Goal: Navigation & Orientation: Find specific page/section

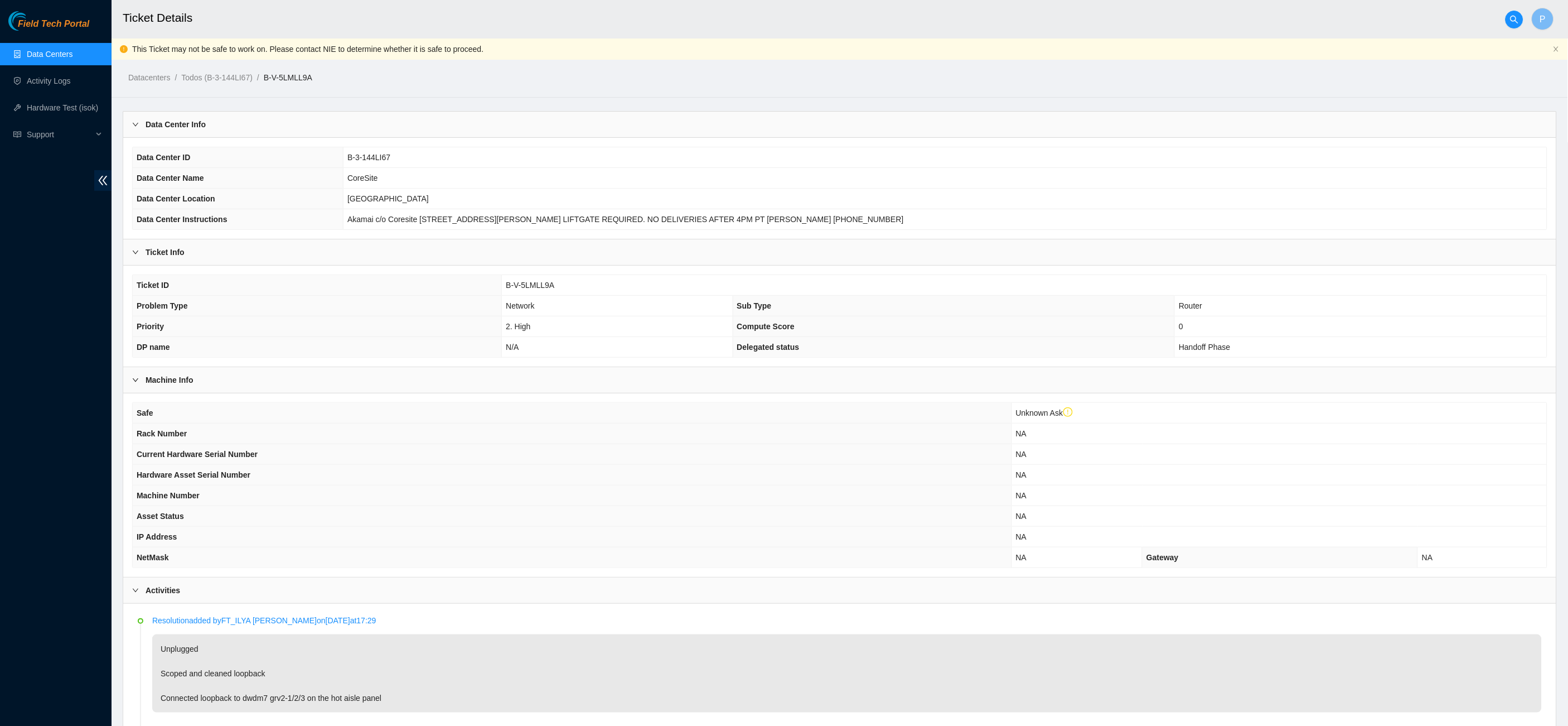
click at [57, 51] on link "Data Centers" at bounding box center [49, 54] width 46 height 9
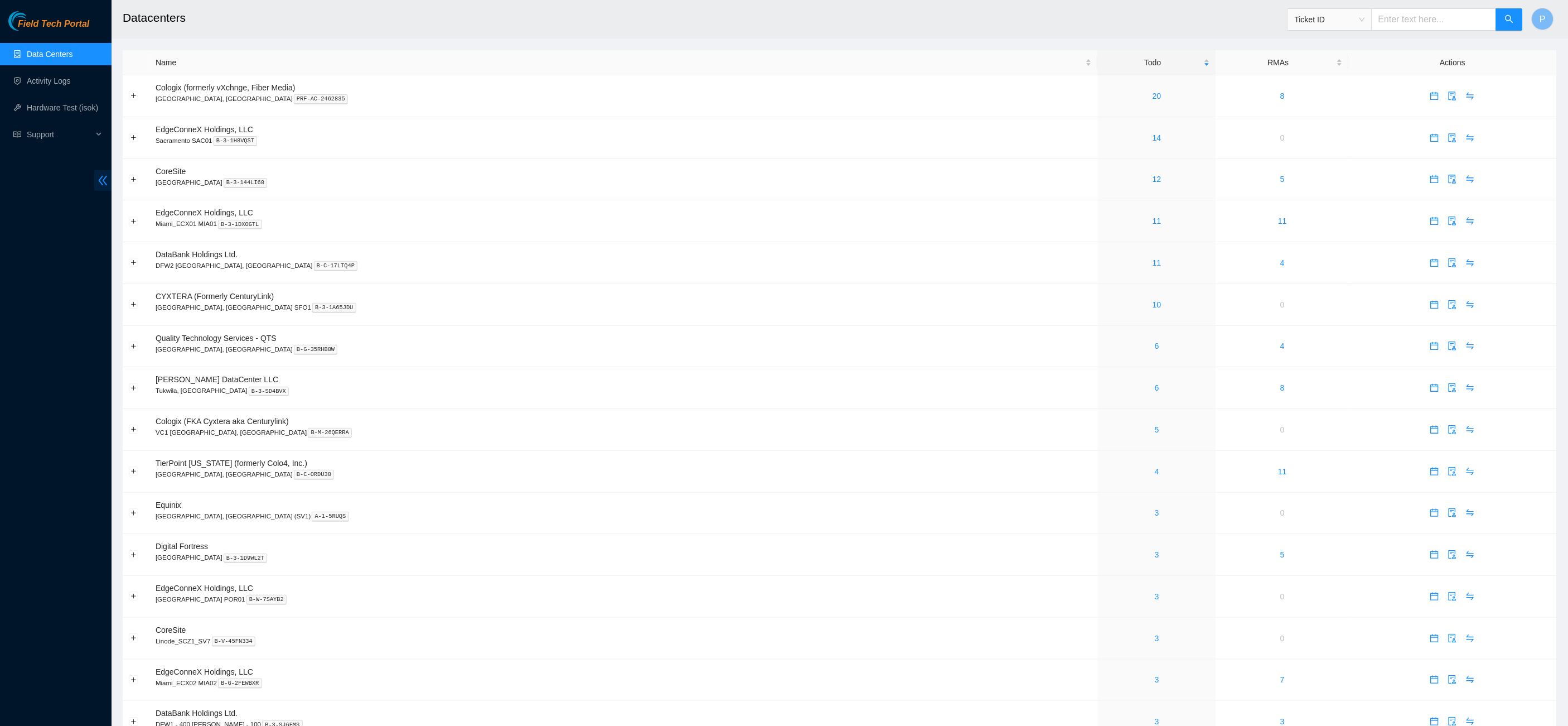
click at [101, 177] on icon "double-left" at bounding box center [102, 181] width 12 height 12
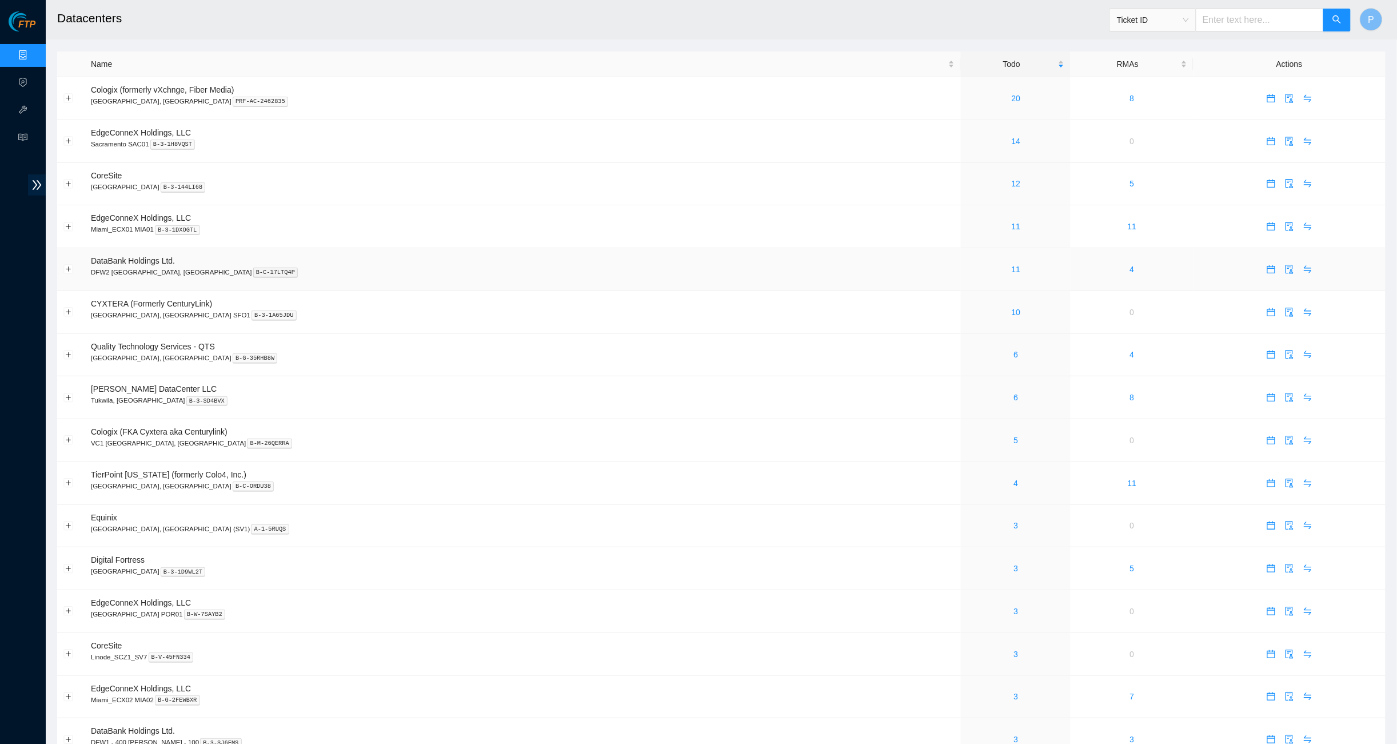
click at [699, 252] on td "DataBank Holdings Ltd. DFW2 Richardson, TX B-C-17LTQ4P" at bounding box center [523, 269] width 876 height 43
click at [1012, 94] on link "20" at bounding box center [1016, 98] width 9 height 9
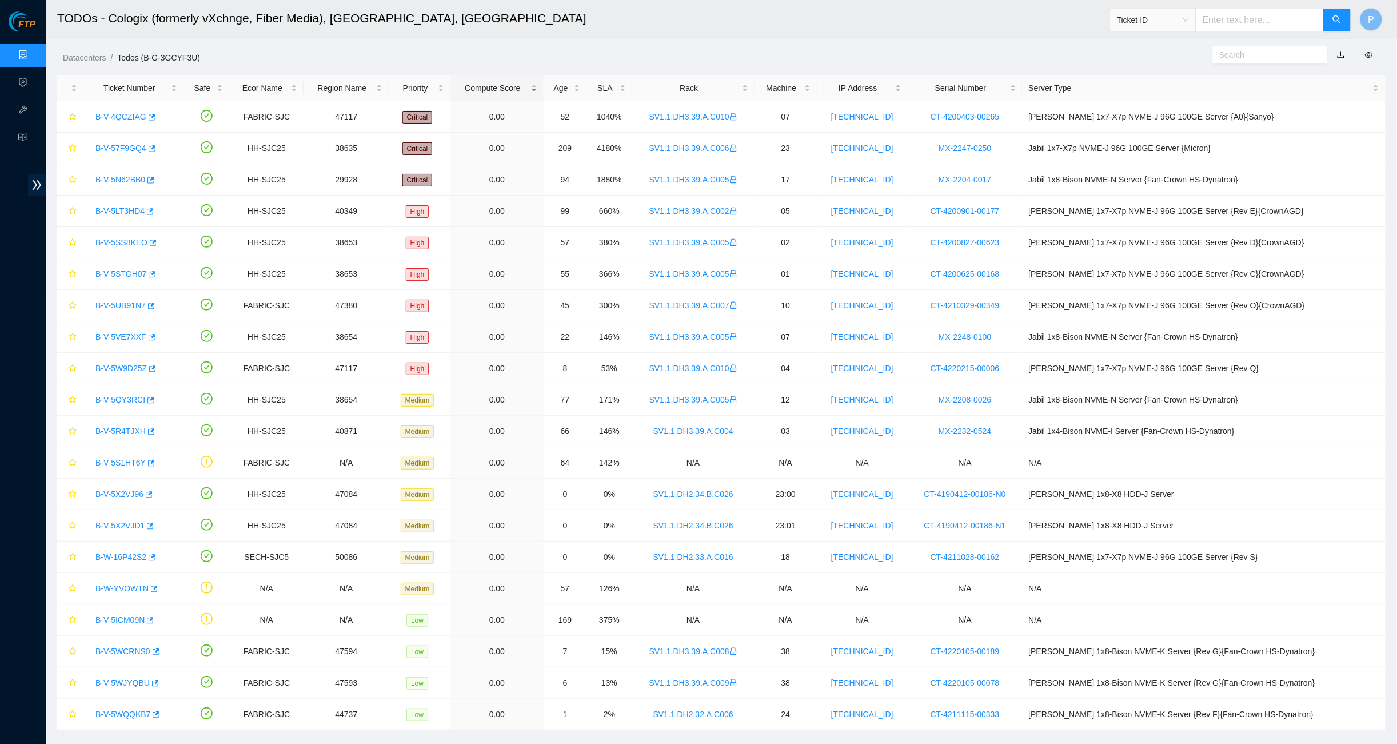
click at [1343, 51] on link "button" at bounding box center [1341, 54] width 8 height 9
click at [16, 42] on ul "Data Centers Activity Logs Hardware Test (isok) Support" at bounding box center [23, 97] width 46 height 110
click at [33, 54] on link "Data Centers" at bounding box center [56, 55] width 47 height 9
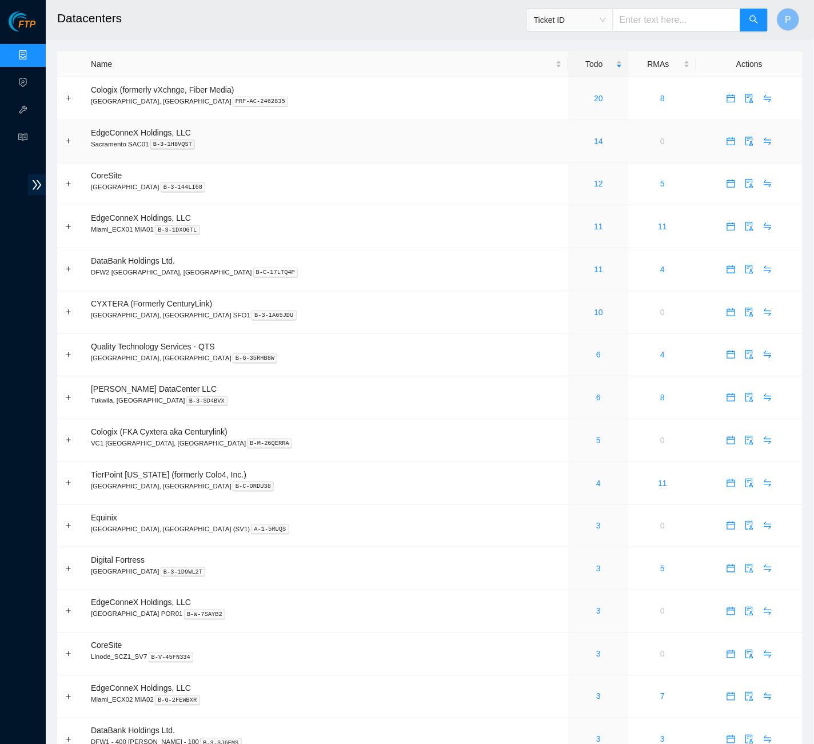
click at [575, 135] on div "14" at bounding box center [599, 141] width 48 height 13
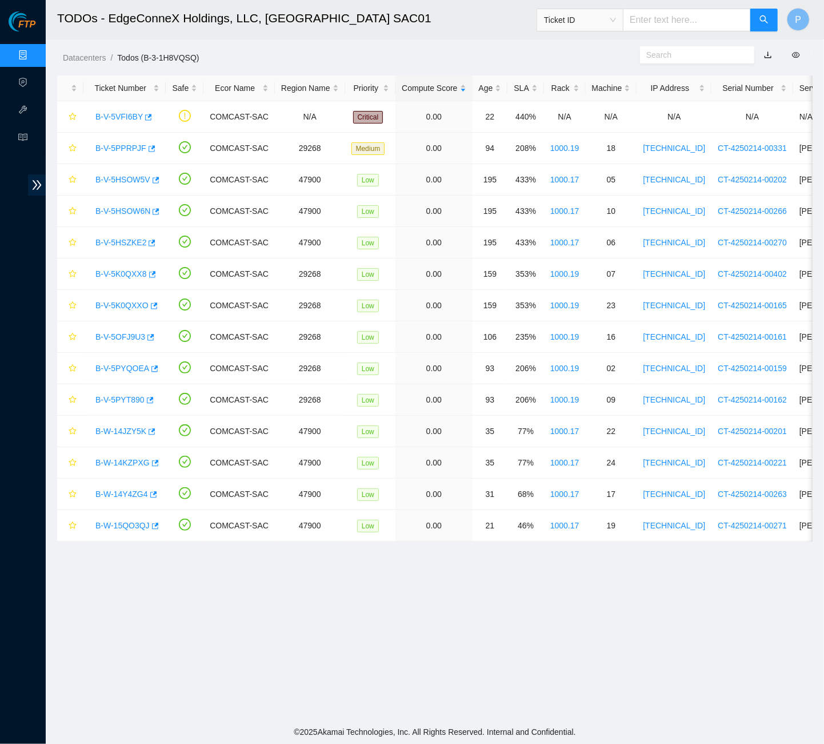
click at [768, 52] on link "button" at bounding box center [768, 54] width 8 height 9
click at [33, 51] on link "Data Centers" at bounding box center [56, 55] width 47 height 9
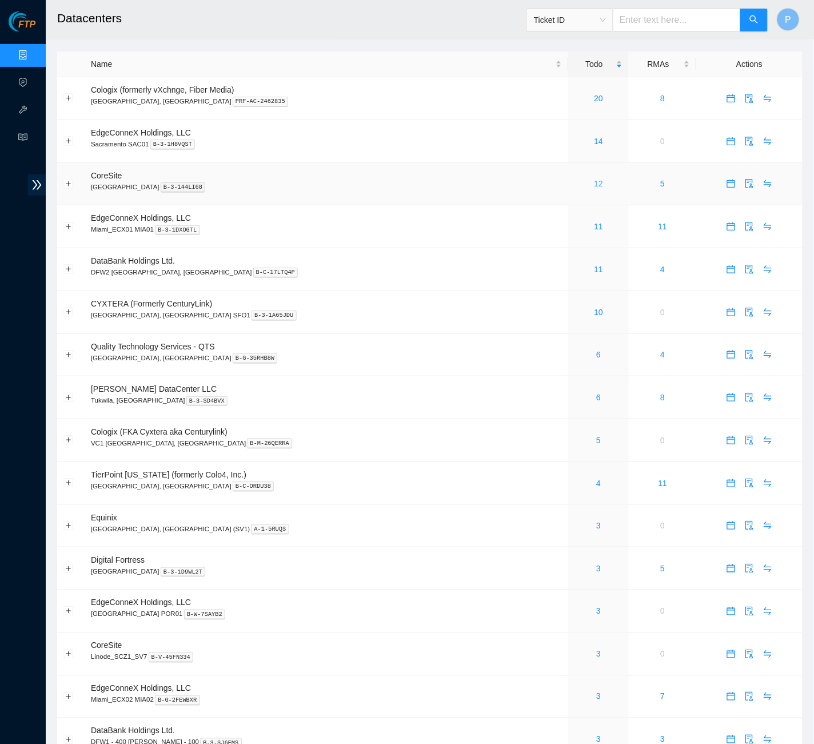
click at [594, 179] on link "12" at bounding box center [598, 183] width 9 height 9
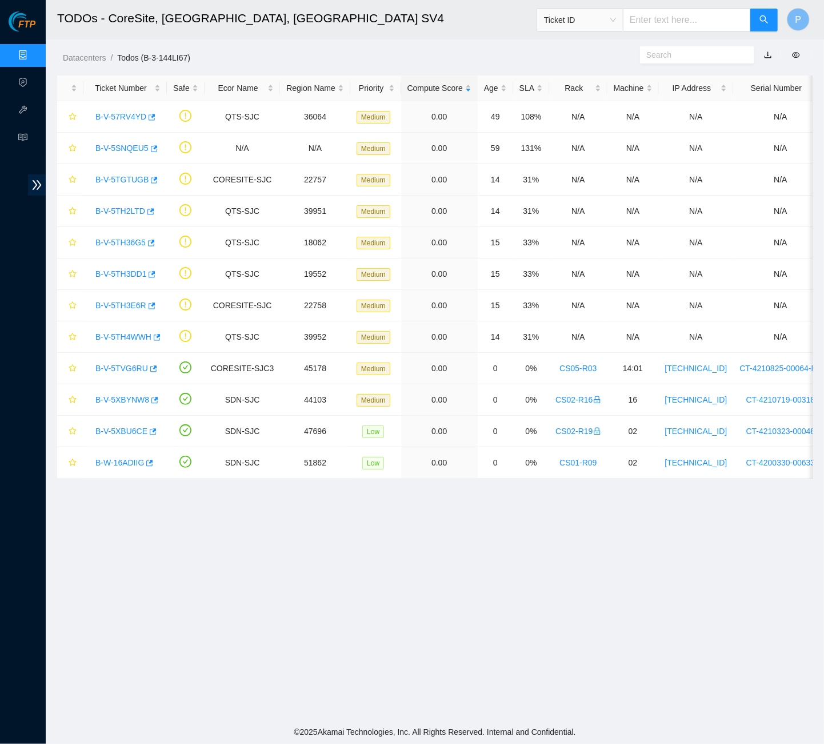
click at [768, 56] on link "button" at bounding box center [768, 54] width 8 height 9
click at [33, 55] on link "Data Centers" at bounding box center [56, 55] width 47 height 9
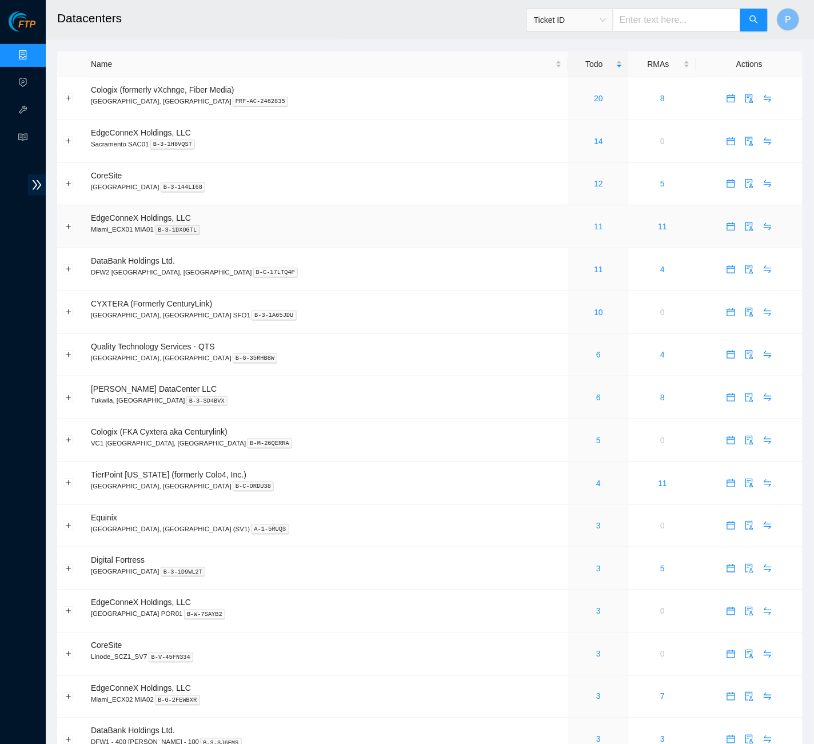
click at [594, 225] on link "11" at bounding box center [598, 226] width 9 height 9
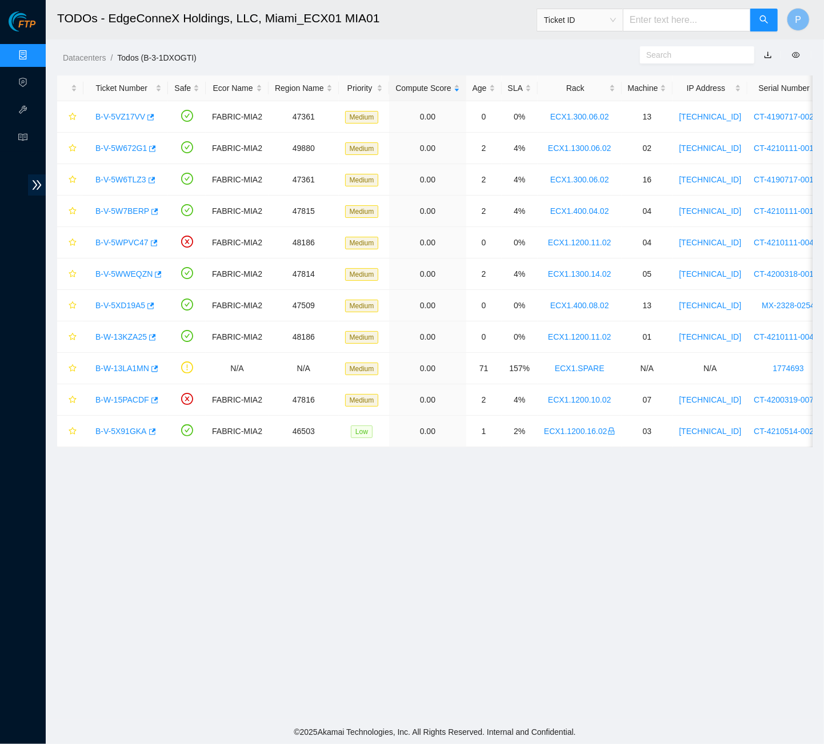
click at [770, 54] on link "button" at bounding box center [768, 54] width 8 height 9
click at [33, 54] on link "Data Centers" at bounding box center [56, 55] width 47 height 9
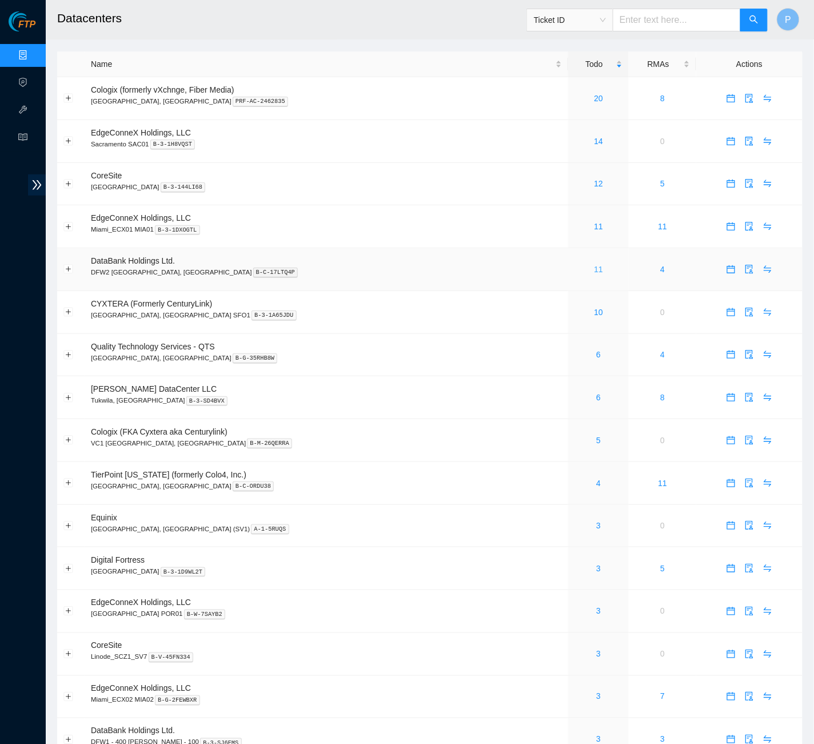
click at [594, 265] on link "11" at bounding box center [598, 269] width 9 height 9
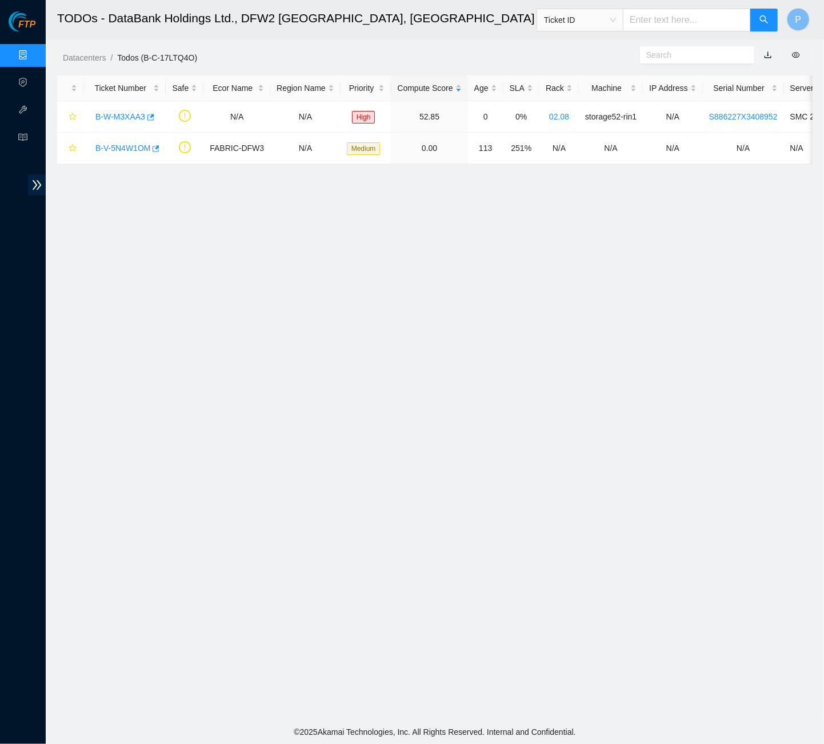
click at [764, 58] on link "button" at bounding box center [768, 54] width 8 height 9
click at [33, 53] on link "Data Centers" at bounding box center [56, 55] width 47 height 9
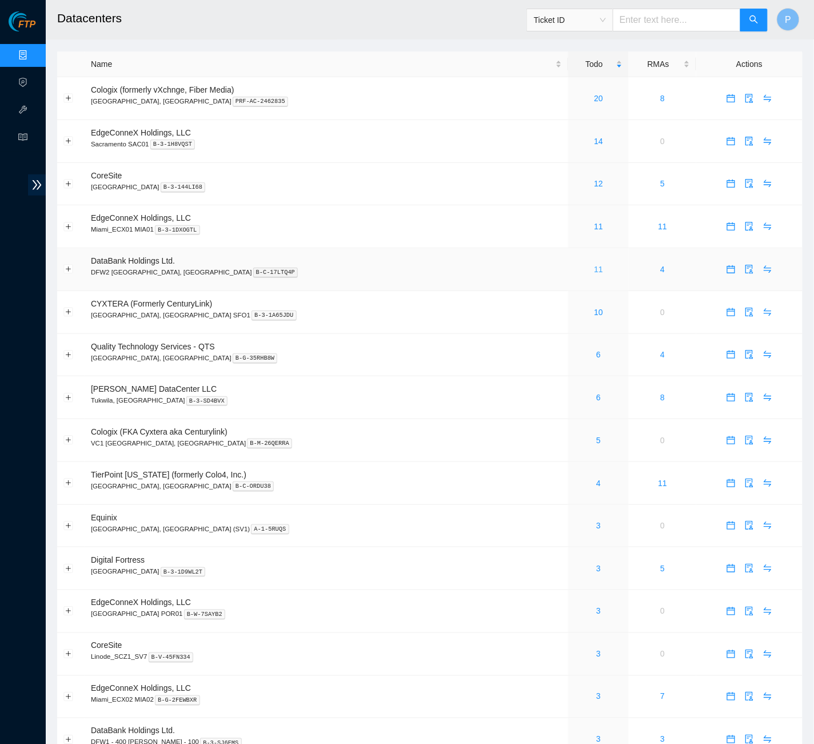
click at [594, 265] on link "11" at bounding box center [598, 269] width 9 height 9
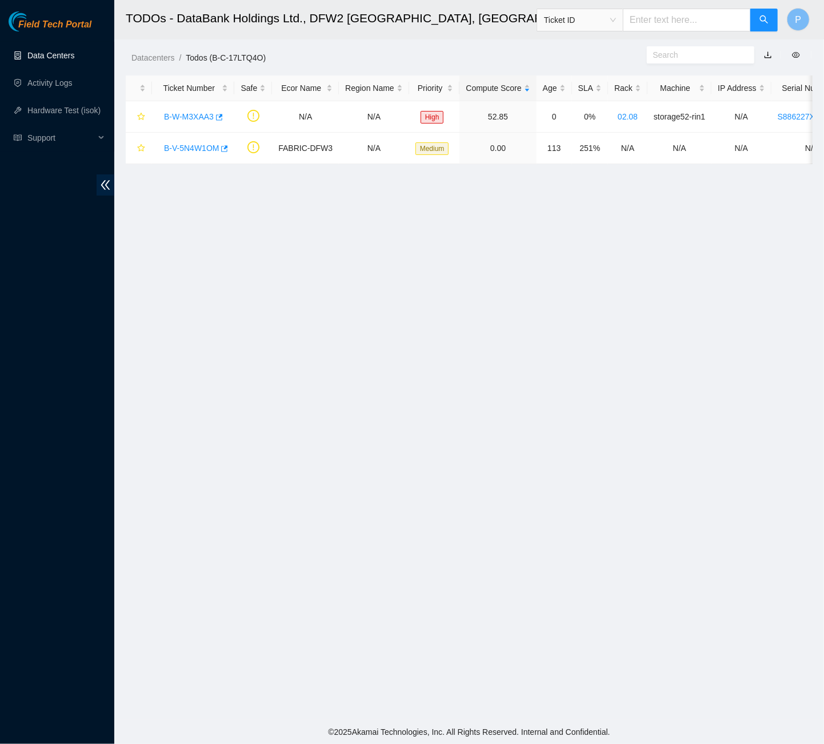
click at [66, 55] on link "Data Centers" at bounding box center [50, 55] width 47 height 9
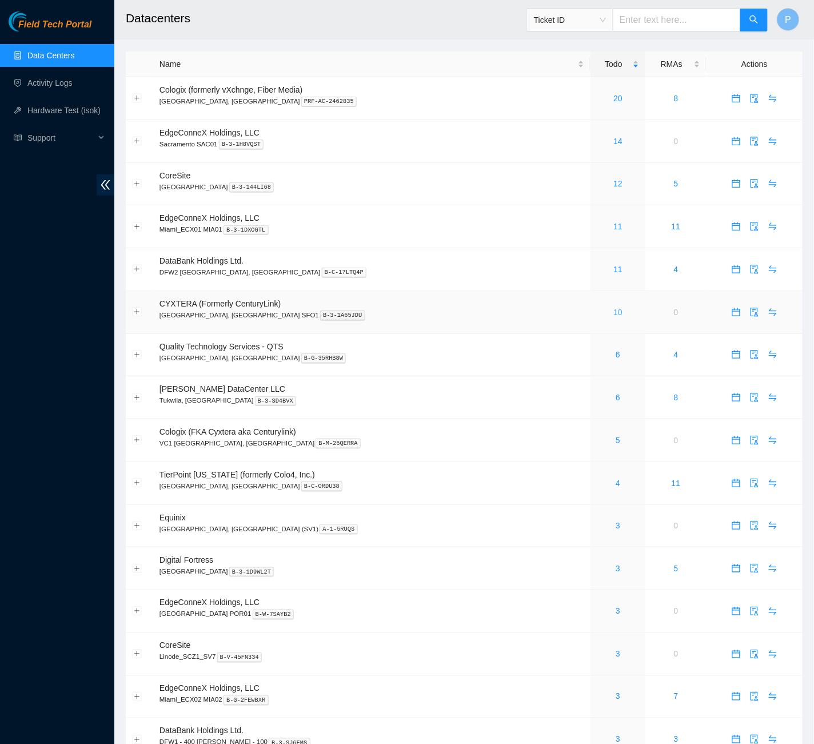
click at [614, 308] on link "10" at bounding box center [618, 312] width 9 height 9
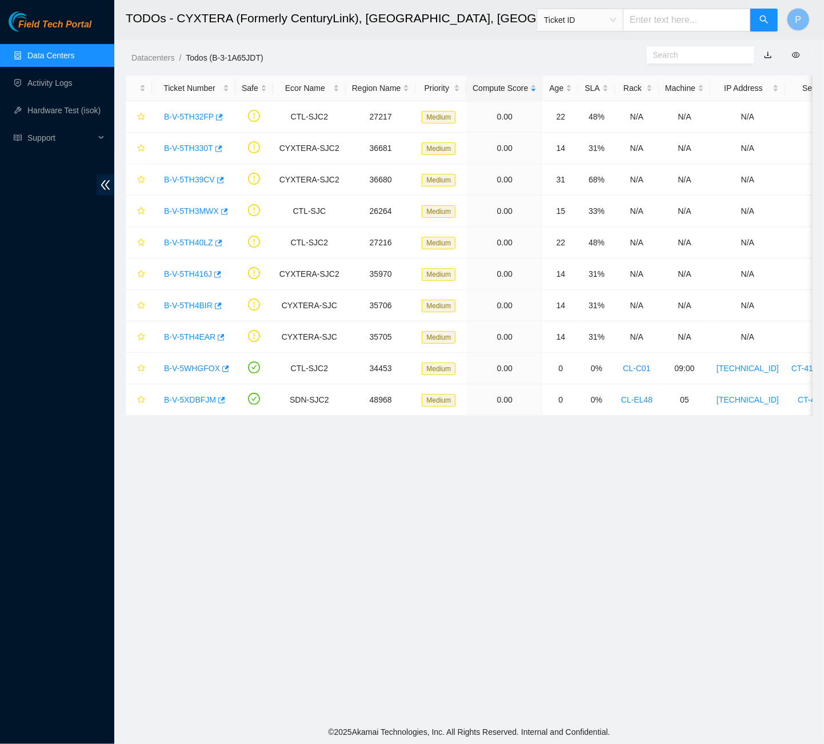
click at [768, 55] on link "button" at bounding box center [768, 54] width 8 height 9
click at [31, 54] on link "Data Centers" at bounding box center [50, 55] width 47 height 9
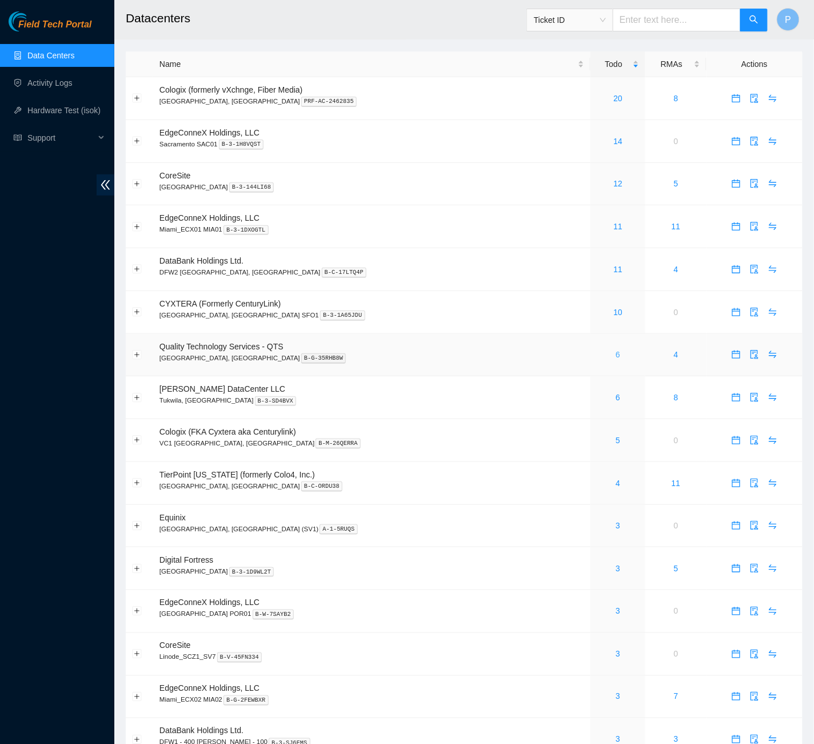
click at [616, 350] on link "6" at bounding box center [618, 354] width 5 height 9
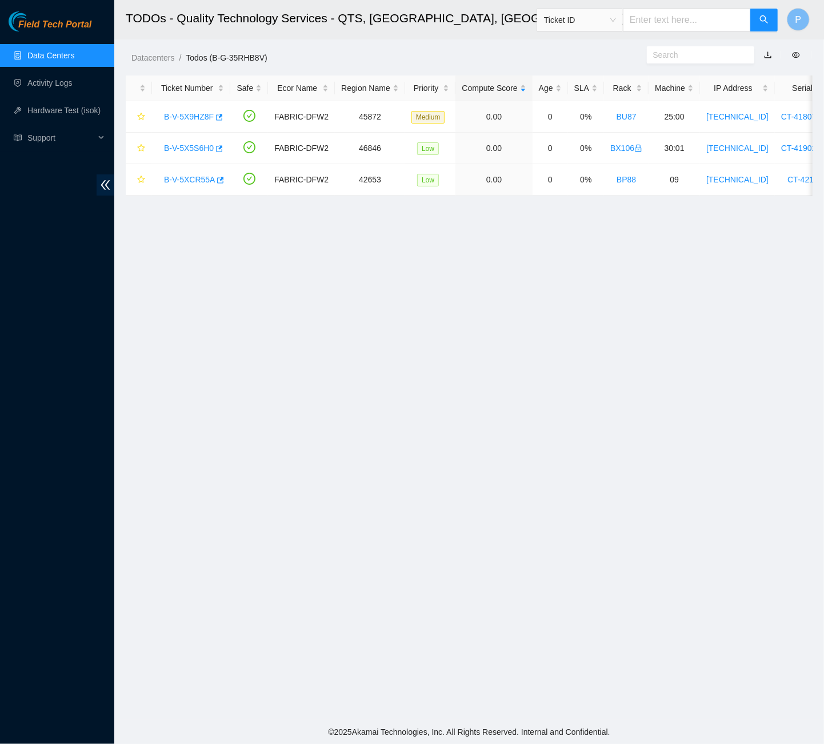
click at [767, 53] on link "button" at bounding box center [768, 54] width 8 height 9
click at [53, 44] on ul "Data Centers Activity Logs Hardware Test (isok) Support" at bounding box center [57, 97] width 114 height 110
drag, startPoint x: 57, startPoint y: 54, endPoint x: 73, endPoint y: 60, distance: 17.0
click at [57, 54] on link "Data Centers" at bounding box center [50, 55] width 47 height 9
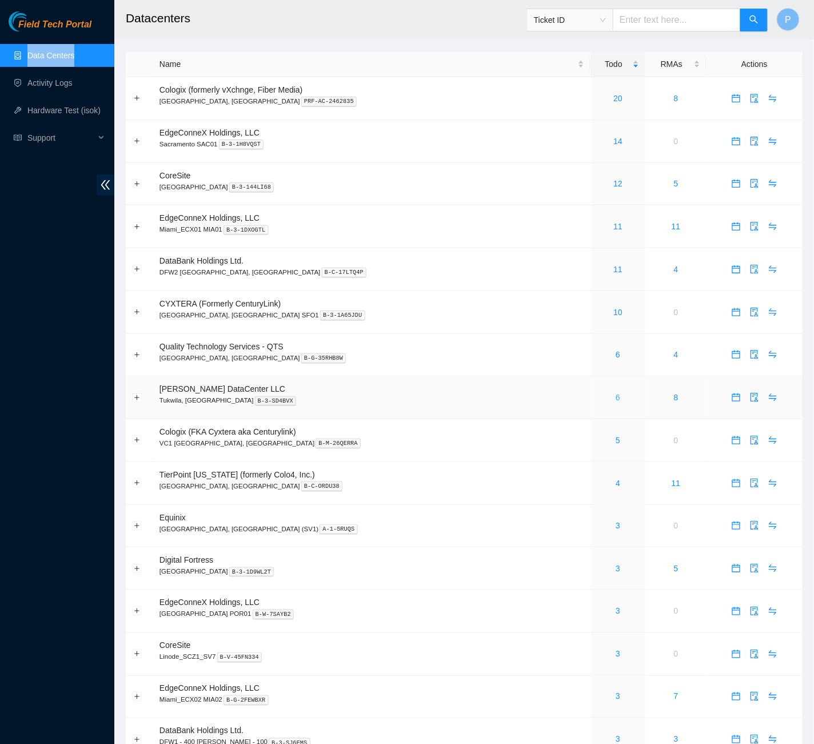
click at [616, 393] on link "6" at bounding box center [618, 397] width 5 height 9
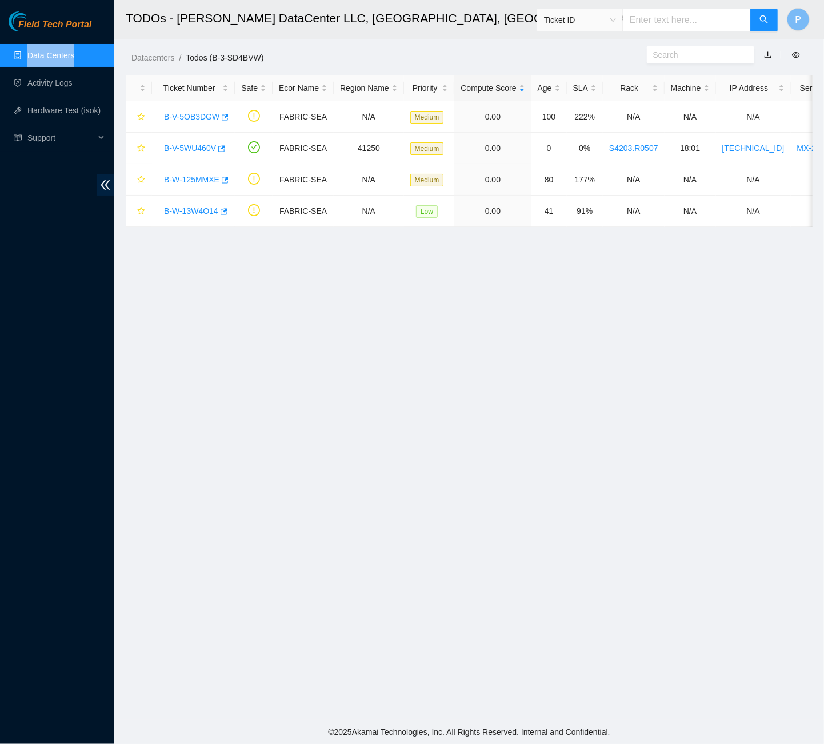
click at [769, 58] on link "button" at bounding box center [768, 54] width 8 height 9
click at [43, 51] on link "Data Centers" at bounding box center [50, 55] width 47 height 9
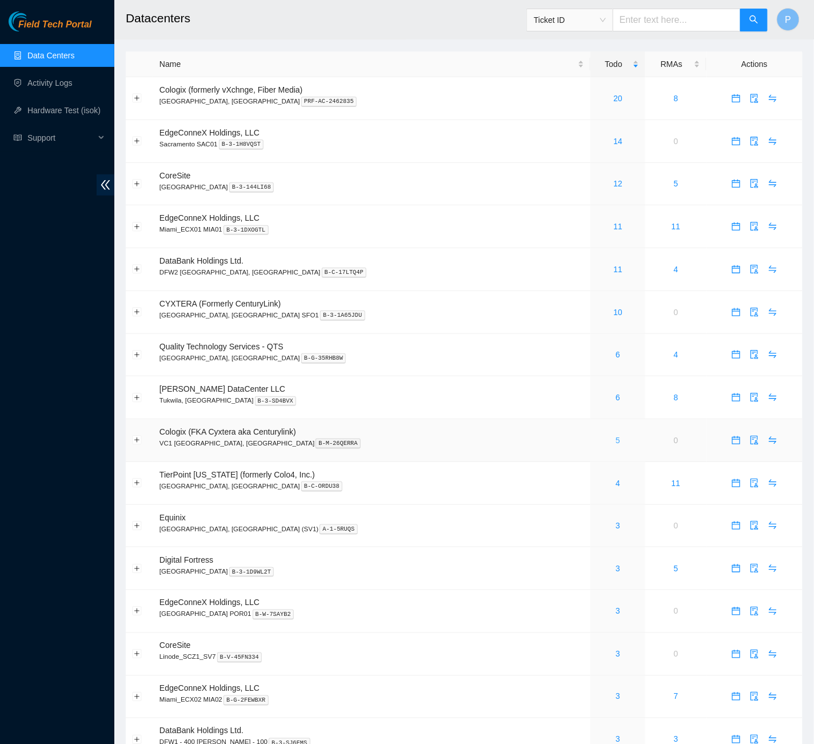
click at [597, 434] on div "5" at bounding box center [618, 440] width 42 height 13
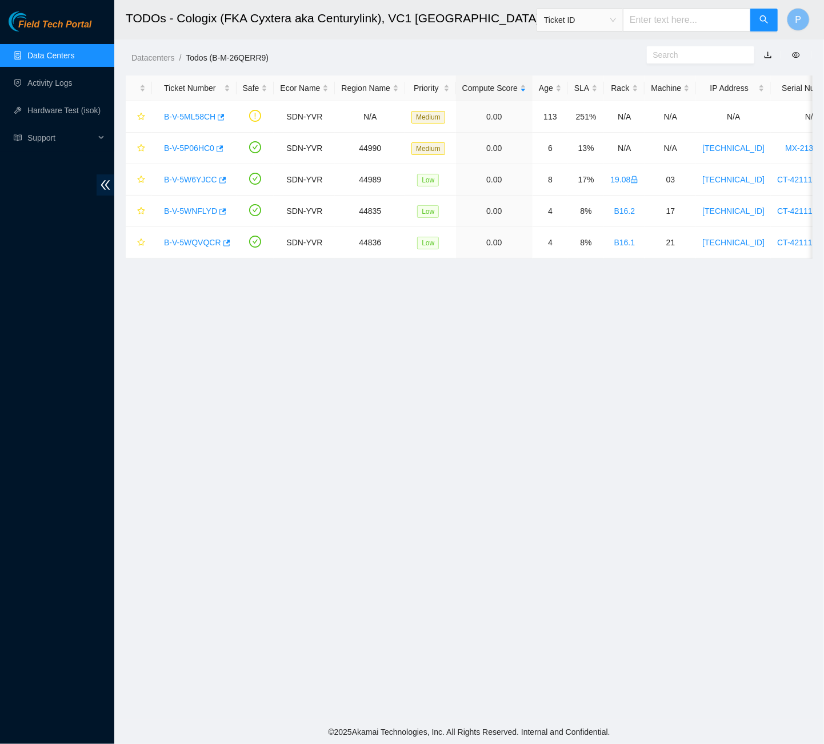
click at [768, 50] on link "button" at bounding box center [768, 54] width 8 height 9
click at [32, 55] on link "Data Centers" at bounding box center [50, 55] width 47 height 9
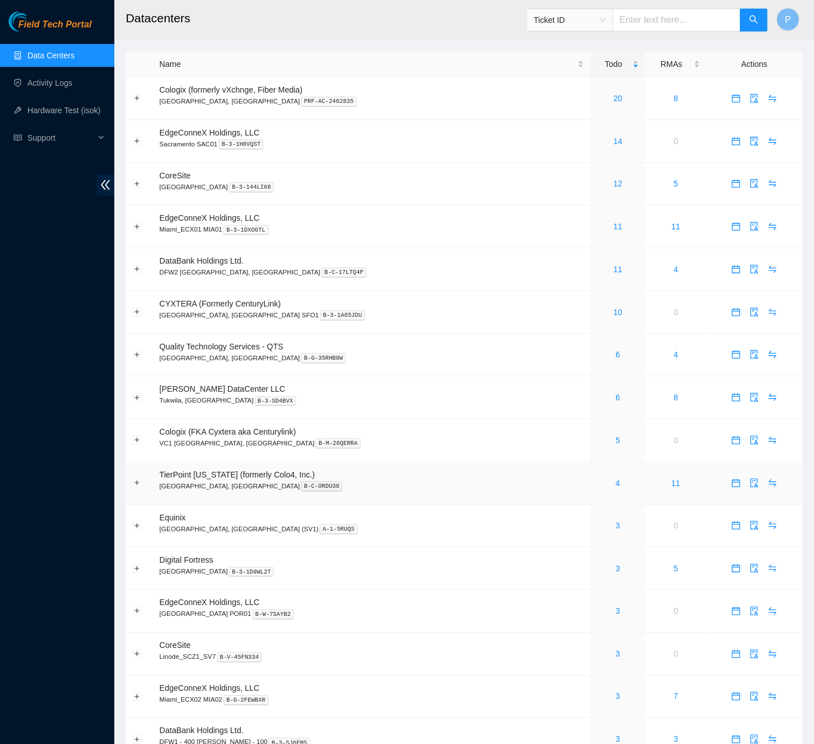
click at [597, 478] on div "4" at bounding box center [618, 483] width 42 height 13
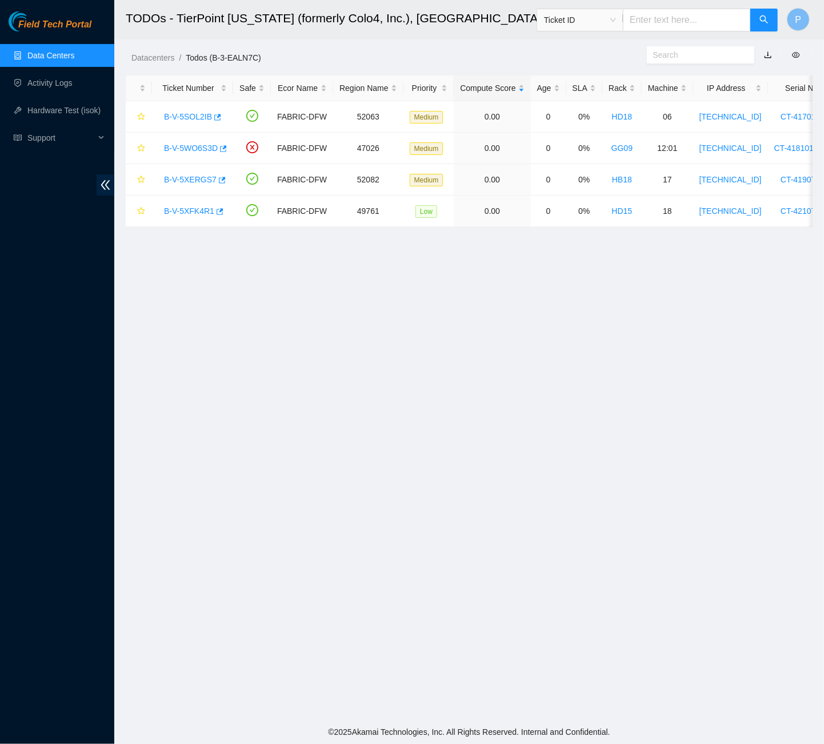
click at [770, 56] on link "button" at bounding box center [768, 54] width 8 height 9
click at [45, 58] on link "Data Centers" at bounding box center [50, 55] width 47 height 9
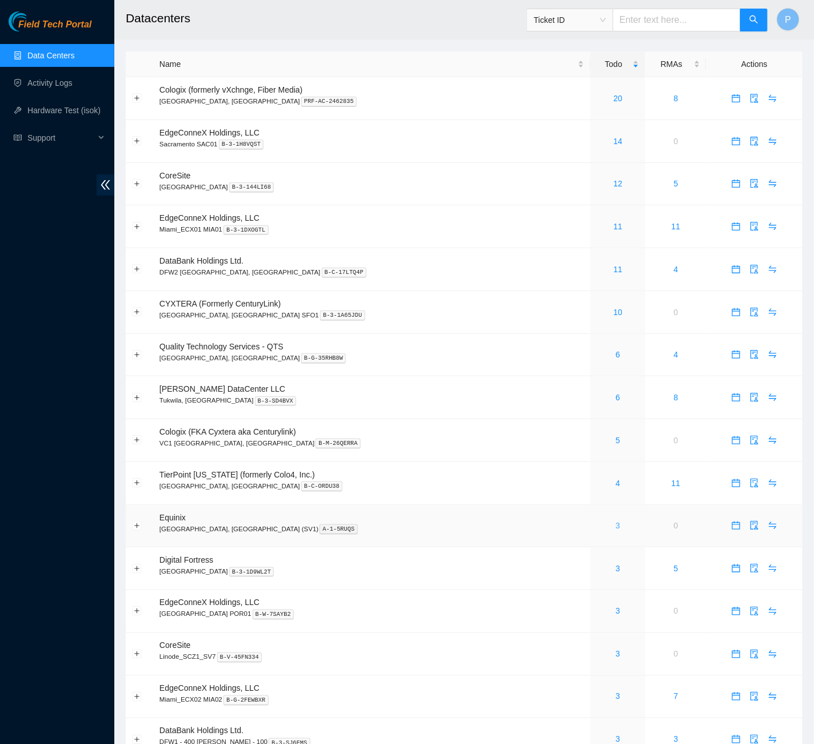
click at [616, 521] on link "3" at bounding box center [618, 525] width 5 height 9
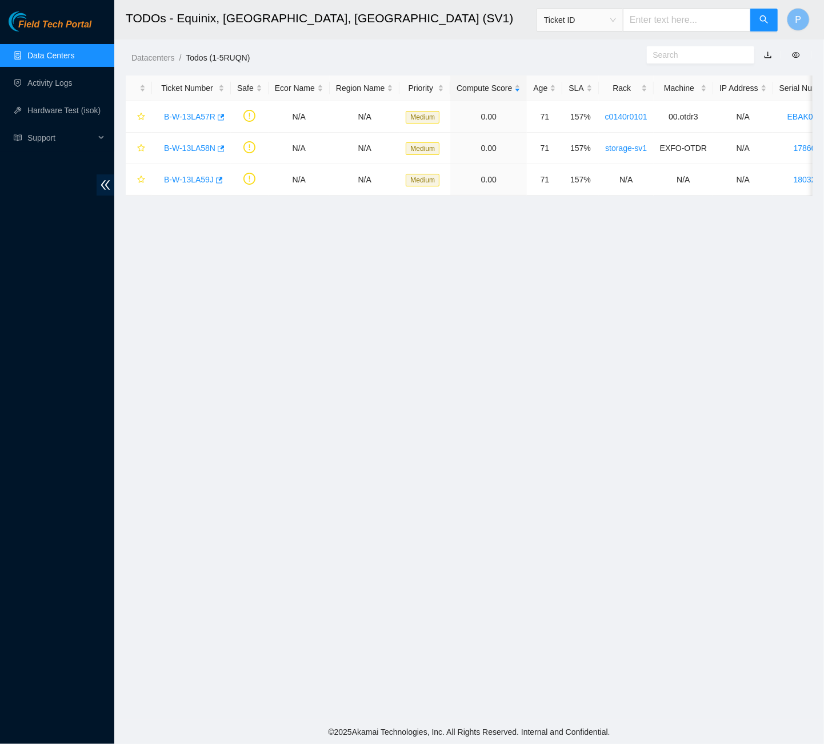
click at [769, 55] on link "button" at bounding box center [768, 54] width 8 height 9
click at [44, 51] on link "Data Centers" at bounding box center [50, 55] width 47 height 9
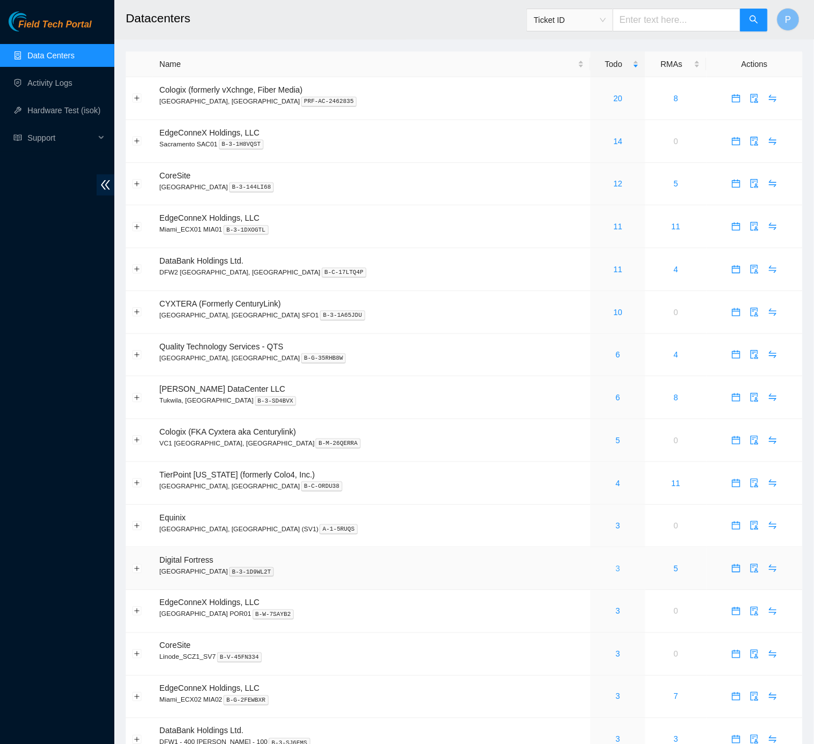
click at [616, 564] on link "3" at bounding box center [618, 568] width 5 height 9
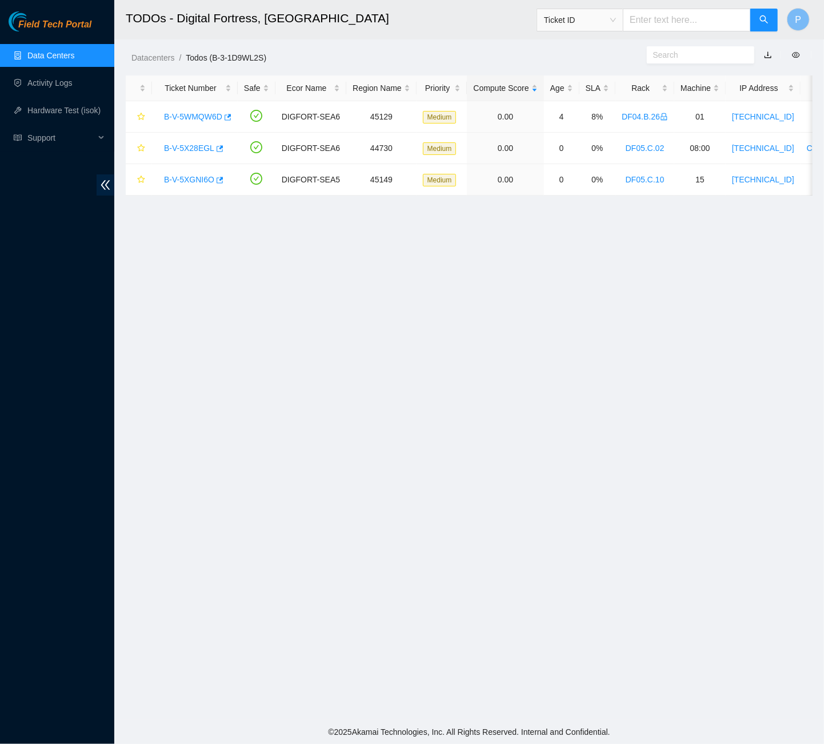
click at [765, 54] on link "button" at bounding box center [768, 54] width 8 height 9
click at [42, 54] on link "Data Centers" at bounding box center [50, 55] width 47 height 9
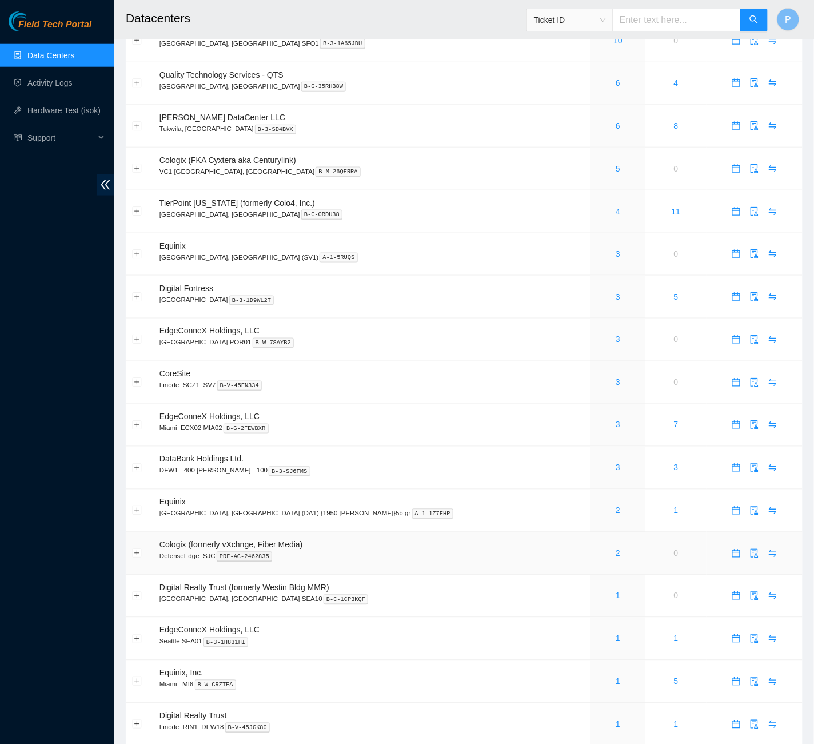
scroll to position [294, 0]
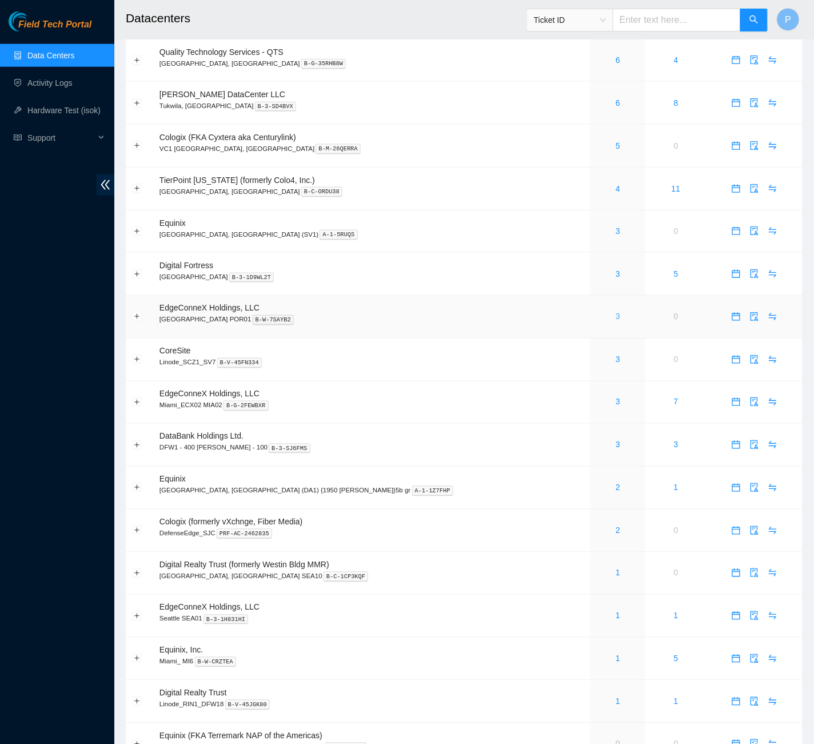
click at [616, 312] on link "3" at bounding box center [618, 316] width 5 height 9
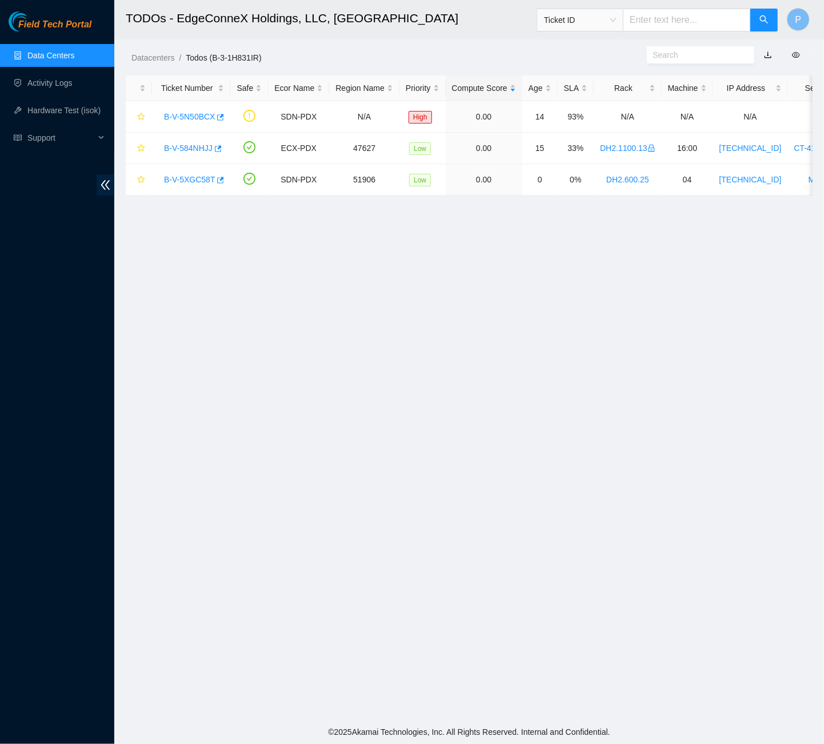
click at [768, 54] on link "button" at bounding box center [768, 54] width 8 height 9
click at [62, 51] on link "Data Centers" at bounding box center [50, 55] width 47 height 9
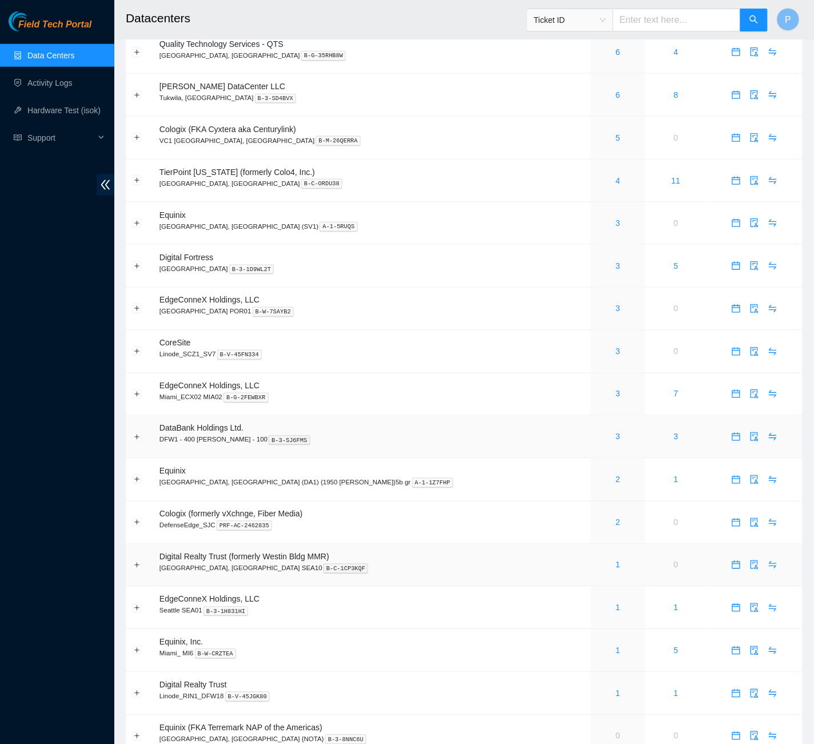
scroll to position [337, 0]
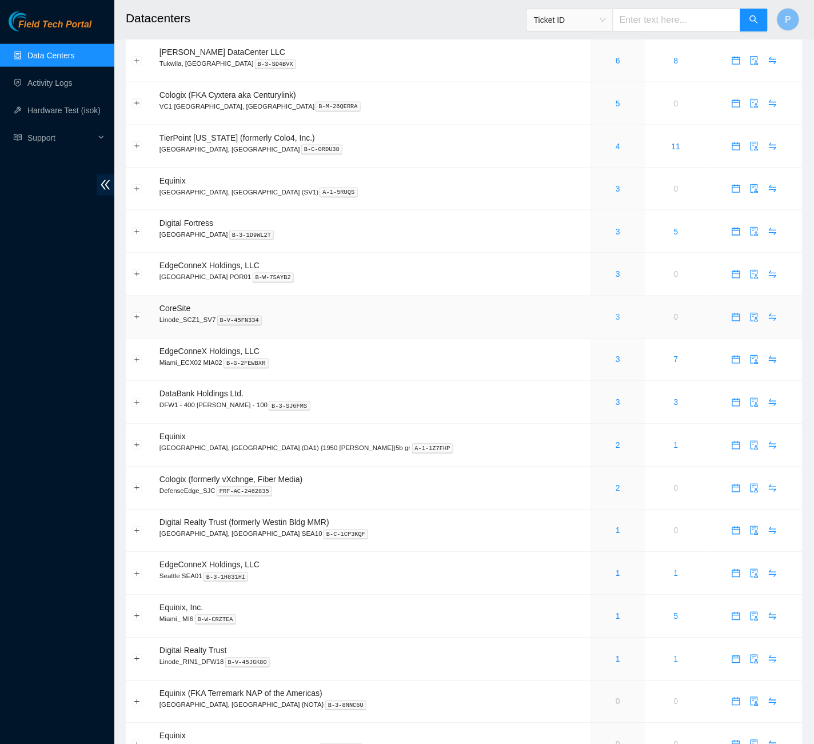
click at [616, 313] on link "3" at bounding box center [618, 317] width 5 height 9
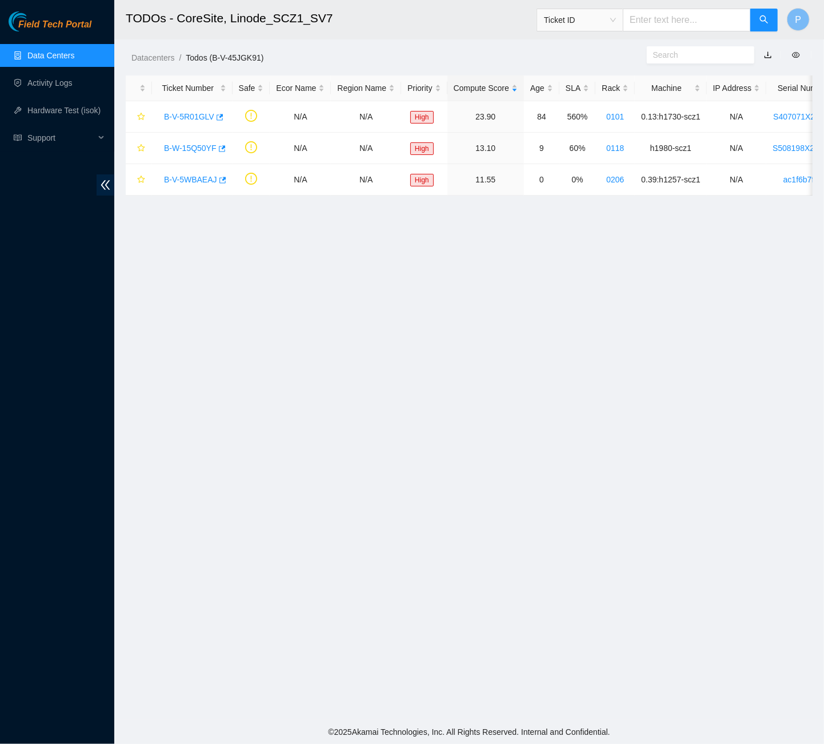
click at [768, 55] on link "button" at bounding box center [768, 54] width 8 height 9
click at [48, 51] on link "Data Centers" at bounding box center [50, 55] width 47 height 9
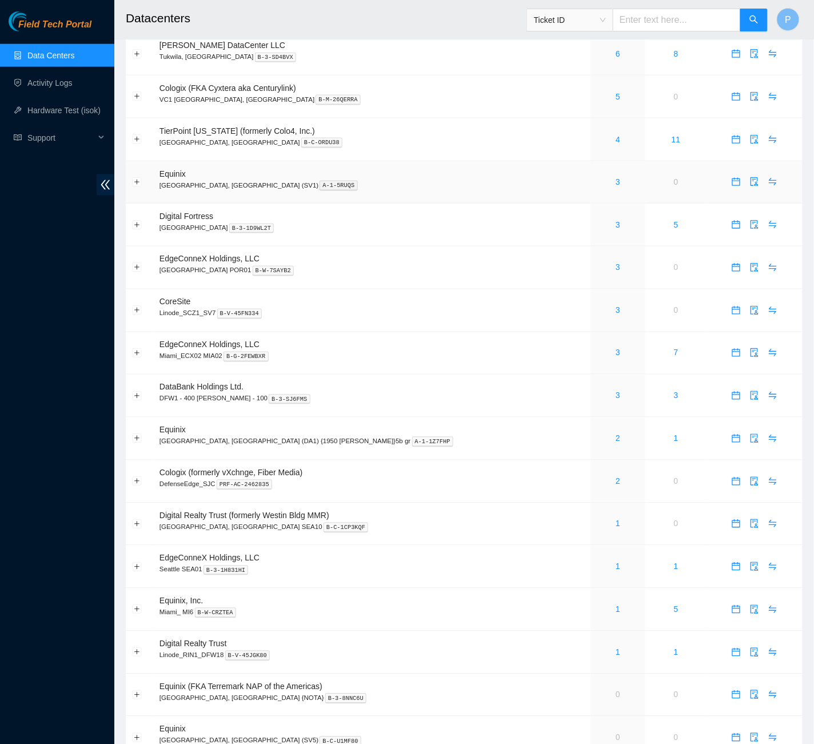
scroll to position [460, 0]
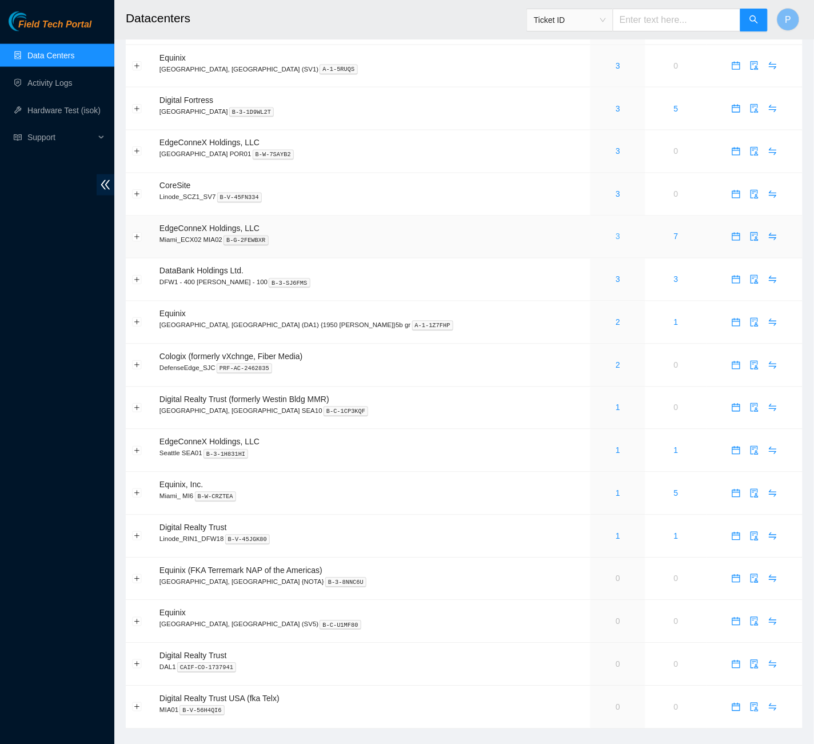
click at [616, 232] on link "3" at bounding box center [618, 236] width 5 height 9
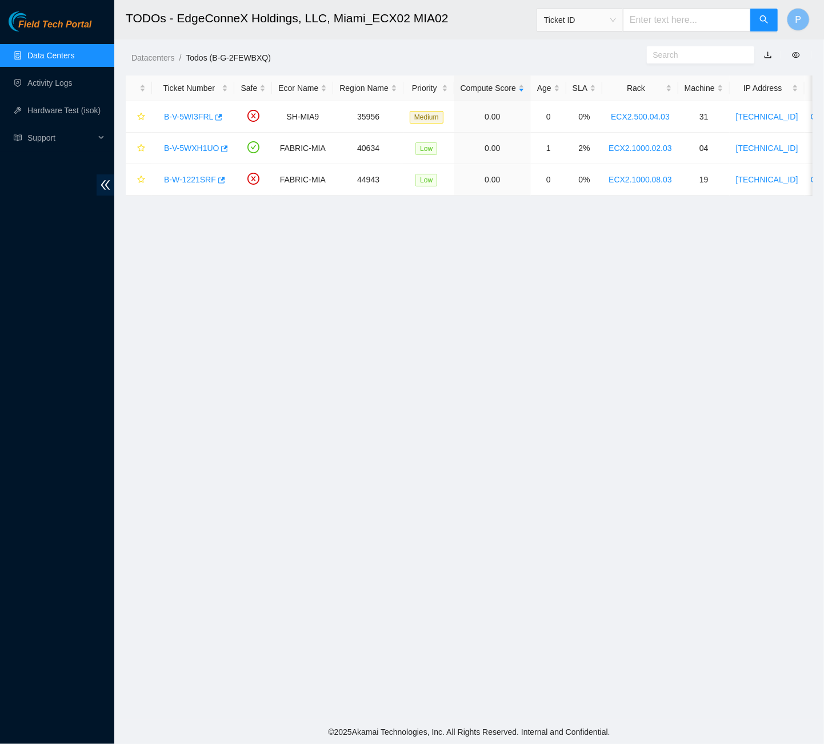
click at [765, 55] on link "button" at bounding box center [768, 54] width 8 height 9
click at [39, 58] on link "Data Centers" at bounding box center [50, 55] width 47 height 9
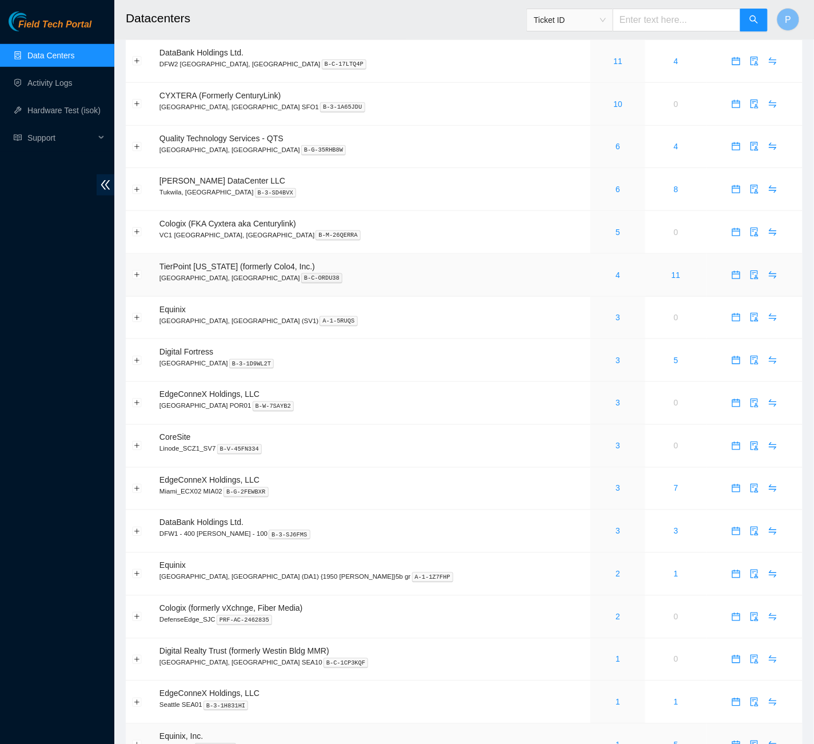
scroll to position [460, 0]
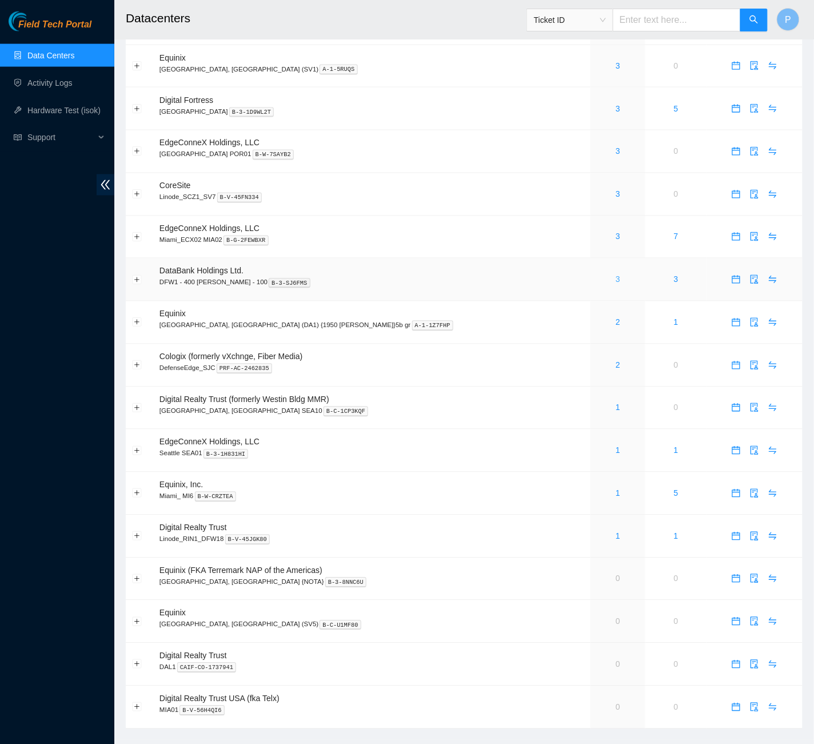
click at [616, 275] on link "3" at bounding box center [618, 279] width 5 height 9
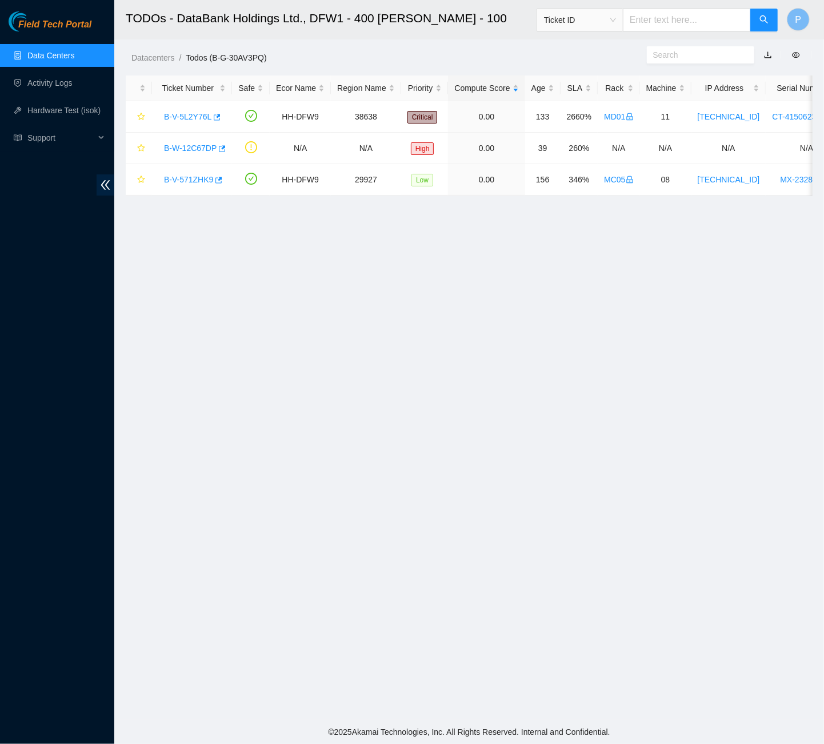
click at [771, 54] on link "button" at bounding box center [768, 54] width 8 height 9
click at [39, 51] on link "Data Centers" at bounding box center [50, 55] width 47 height 9
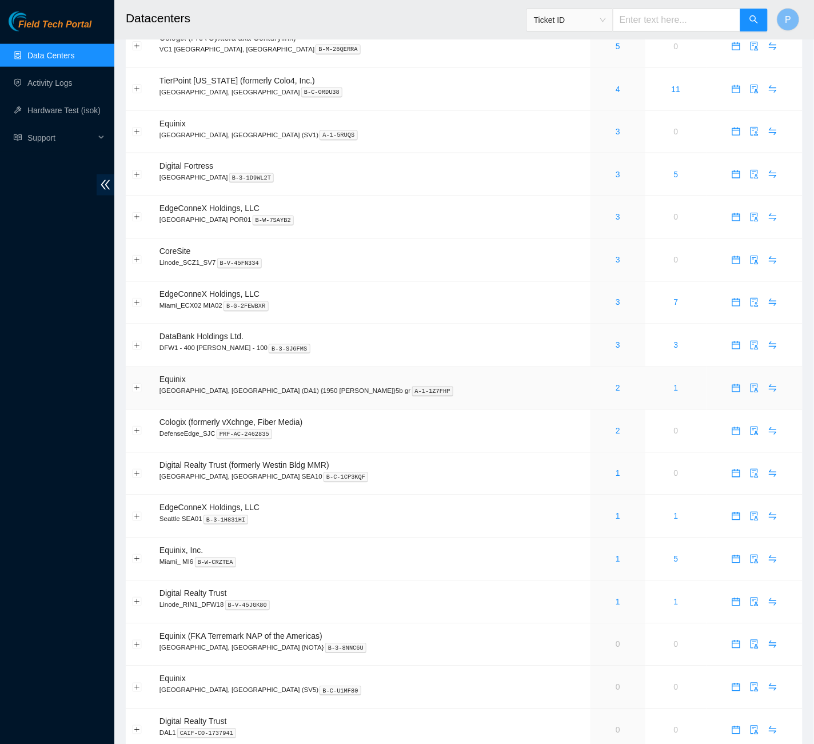
scroll to position [460, 0]
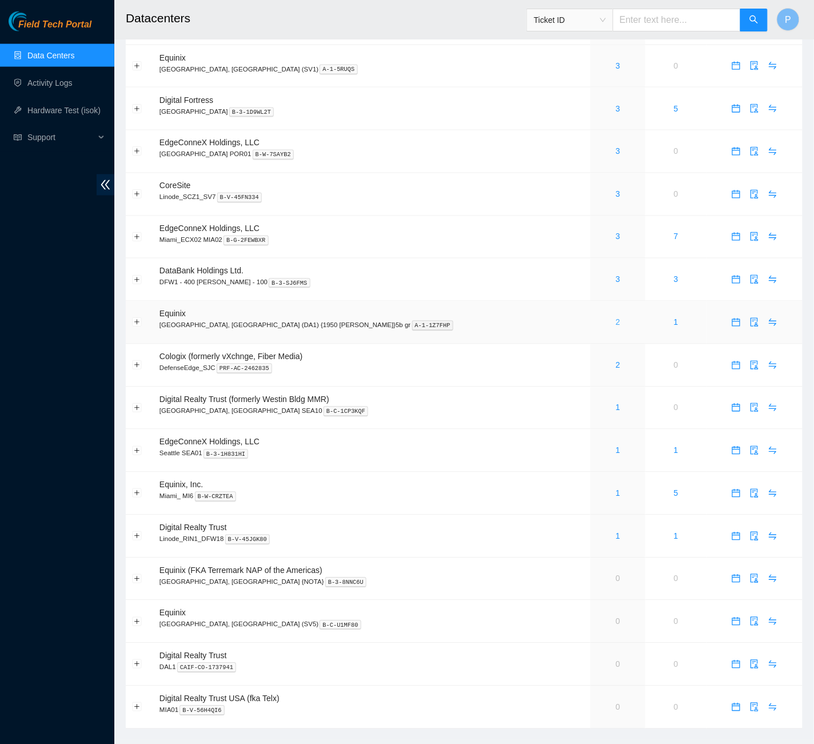
click at [616, 318] on link "2" at bounding box center [618, 322] width 5 height 9
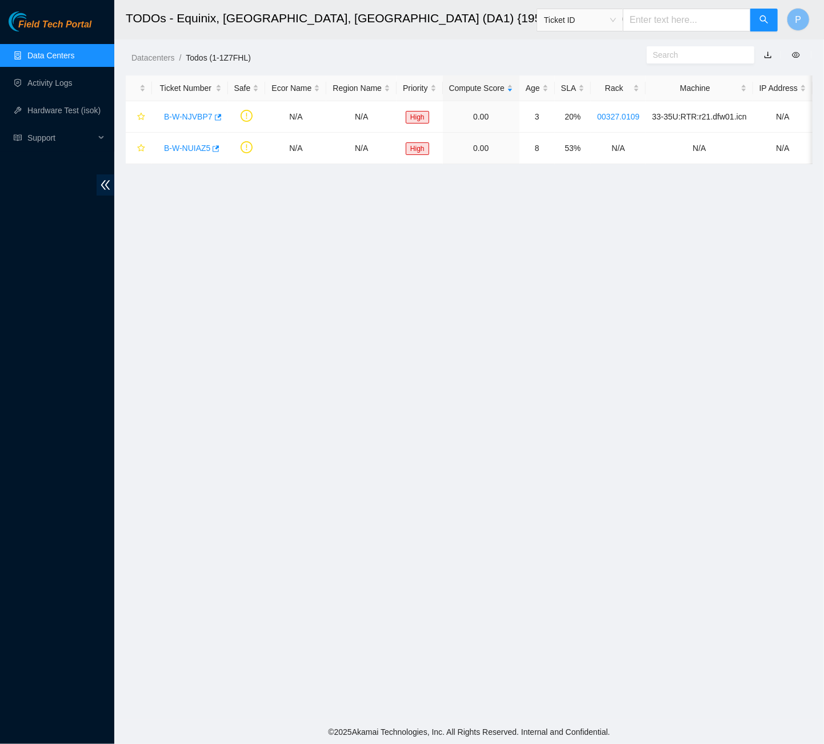
click at [768, 52] on link "button" at bounding box center [768, 54] width 8 height 9
click at [58, 52] on link "Data Centers" at bounding box center [50, 55] width 47 height 9
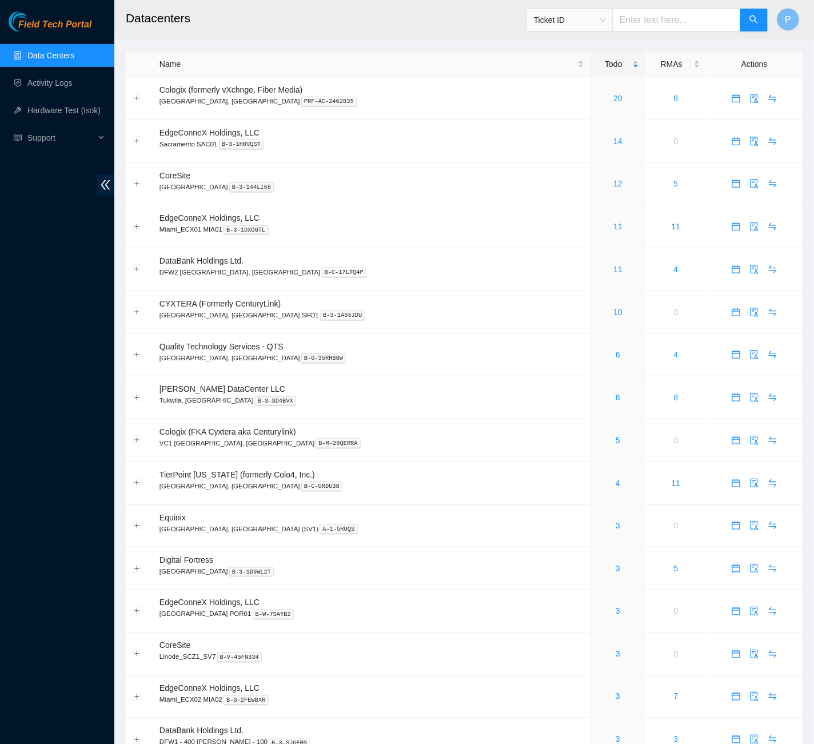
scroll to position [460, 0]
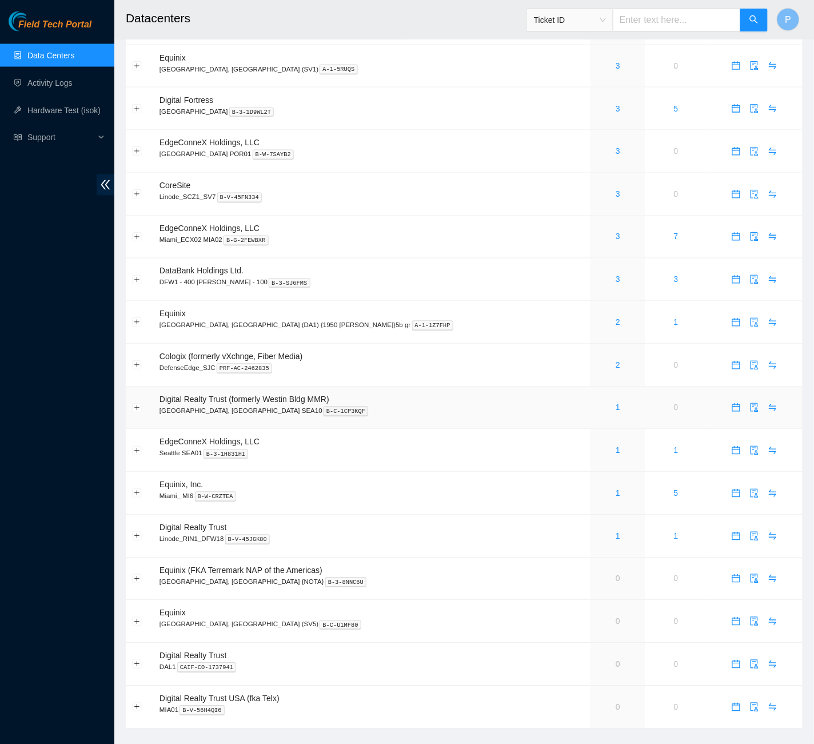
click at [597, 401] on div "1" at bounding box center [618, 407] width 42 height 13
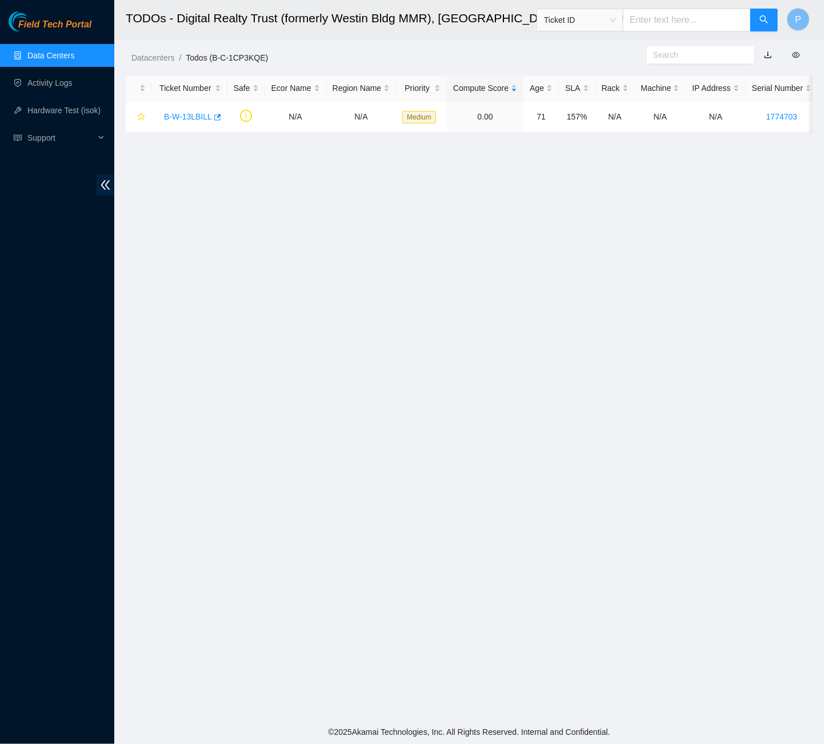
click at [769, 57] on link "button" at bounding box center [768, 54] width 8 height 9
click at [73, 51] on link "Data Centers" at bounding box center [50, 55] width 47 height 9
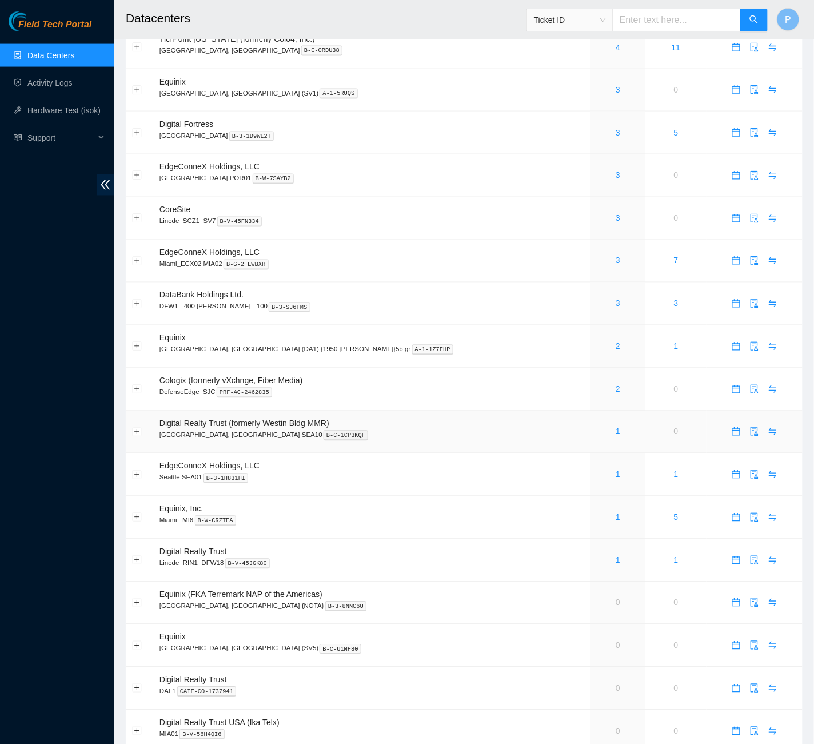
scroll to position [460, 0]
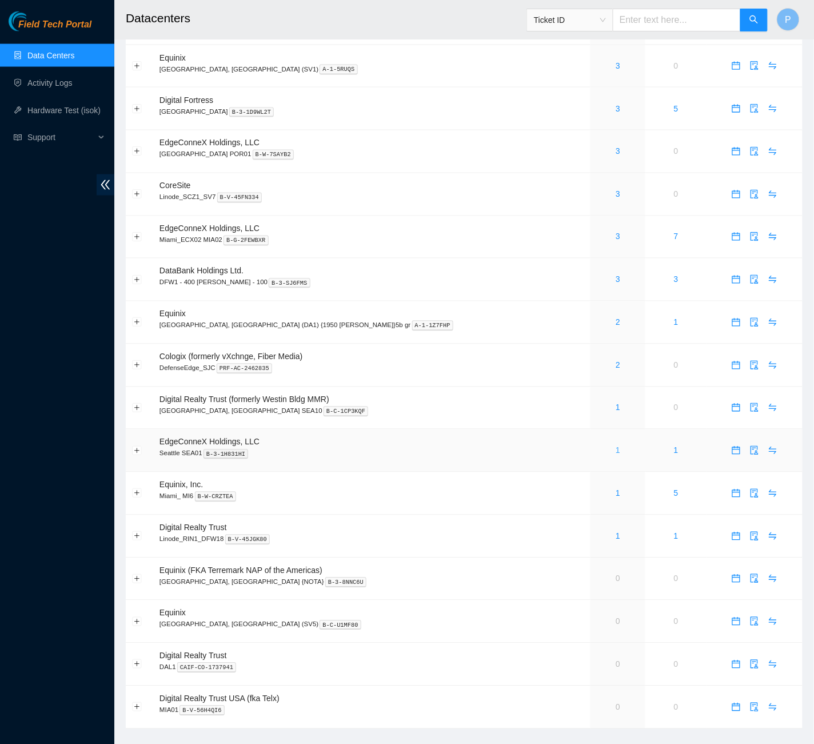
click at [616, 446] on link "1" at bounding box center [618, 450] width 5 height 9
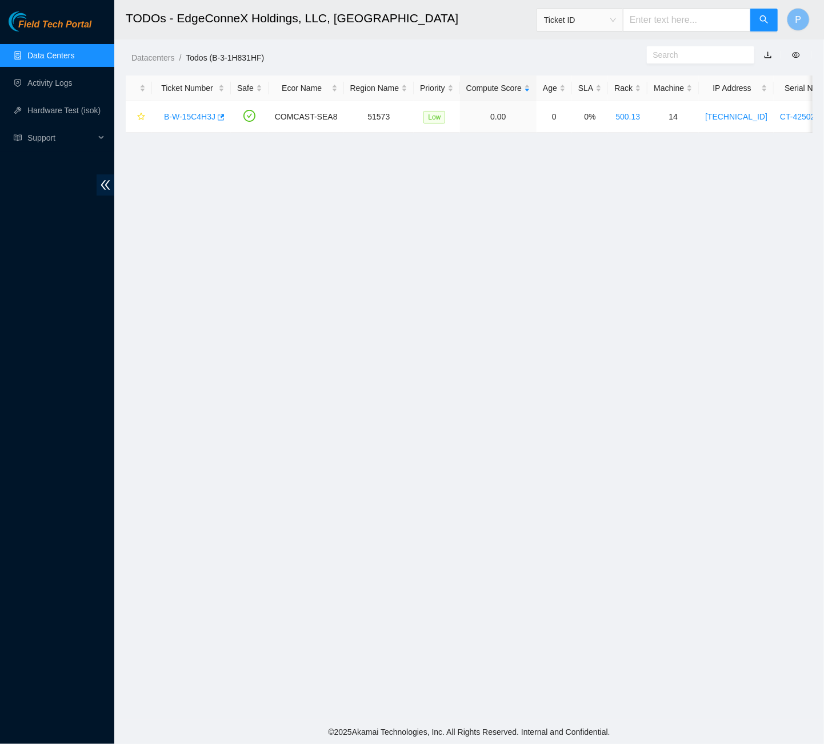
click at [769, 53] on link "button" at bounding box center [768, 54] width 8 height 9
click at [45, 55] on link "Data Centers" at bounding box center [50, 55] width 47 height 9
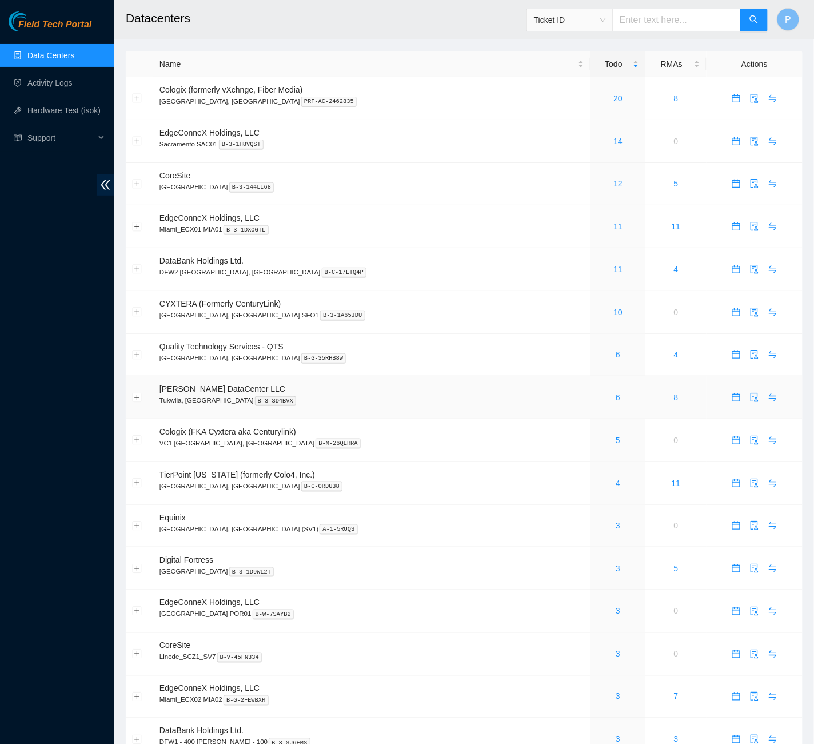
scroll to position [460, 0]
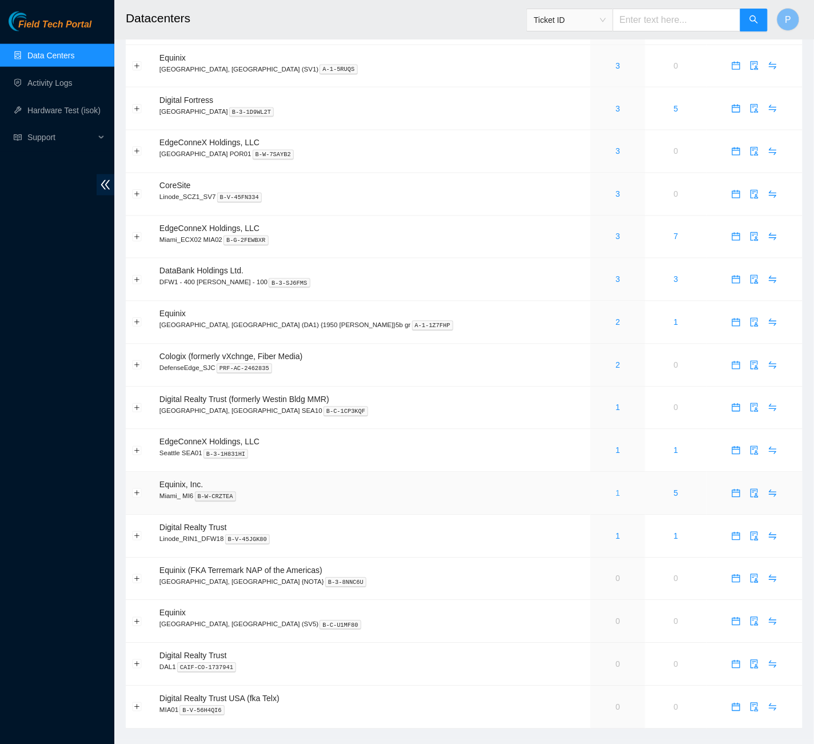
click at [616, 489] on link "1" at bounding box center [618, 493] width 5 height 9
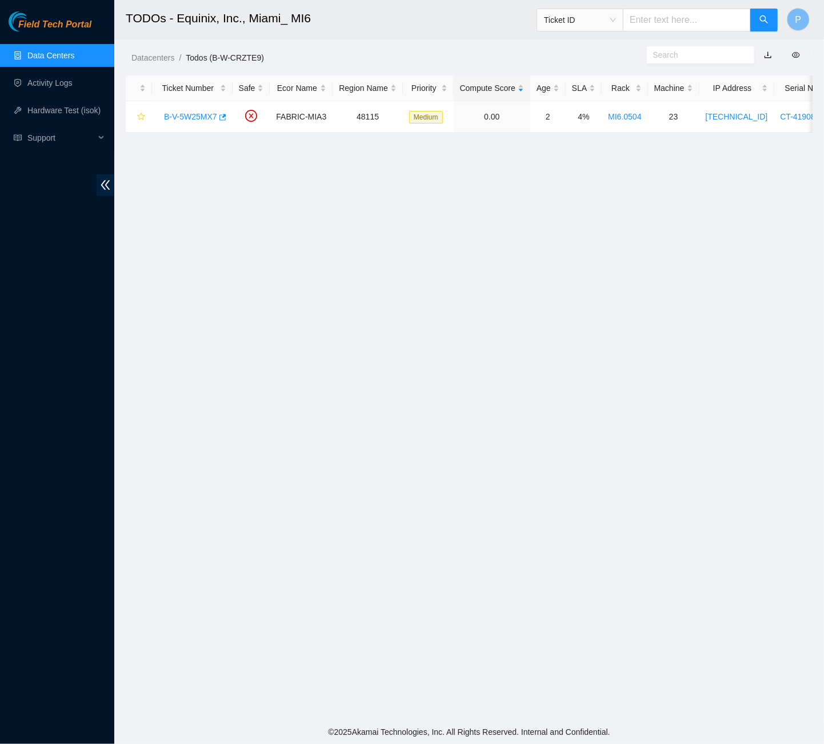
click at [769, 54] on link "button" at bounding box center [768, 54] width 8 height 9
click at [35, 54] on link "Data Centers" at bounding box center [50, 55] width 47 height 9
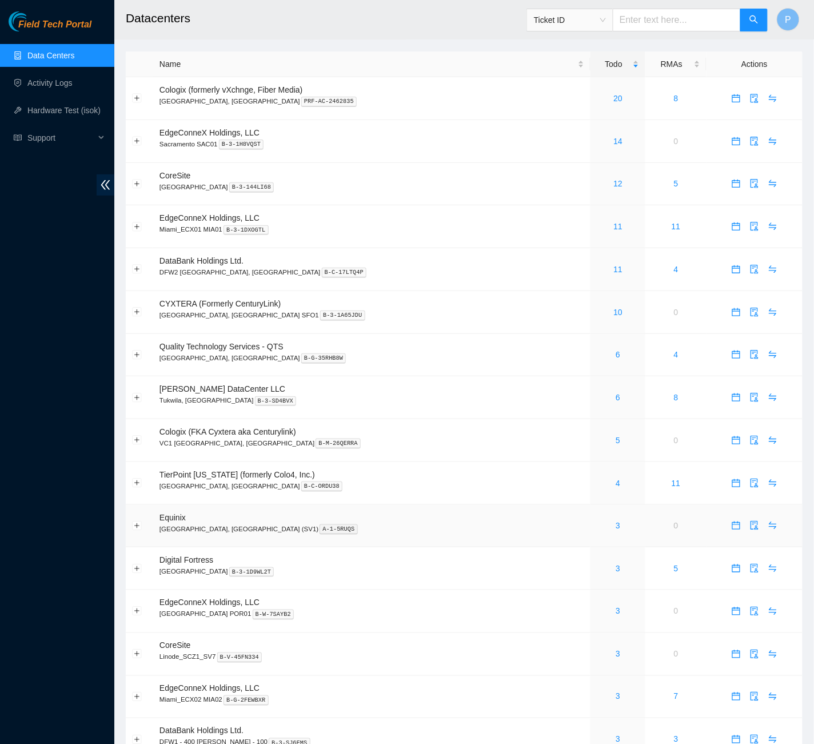
scroll to position [460, 0]
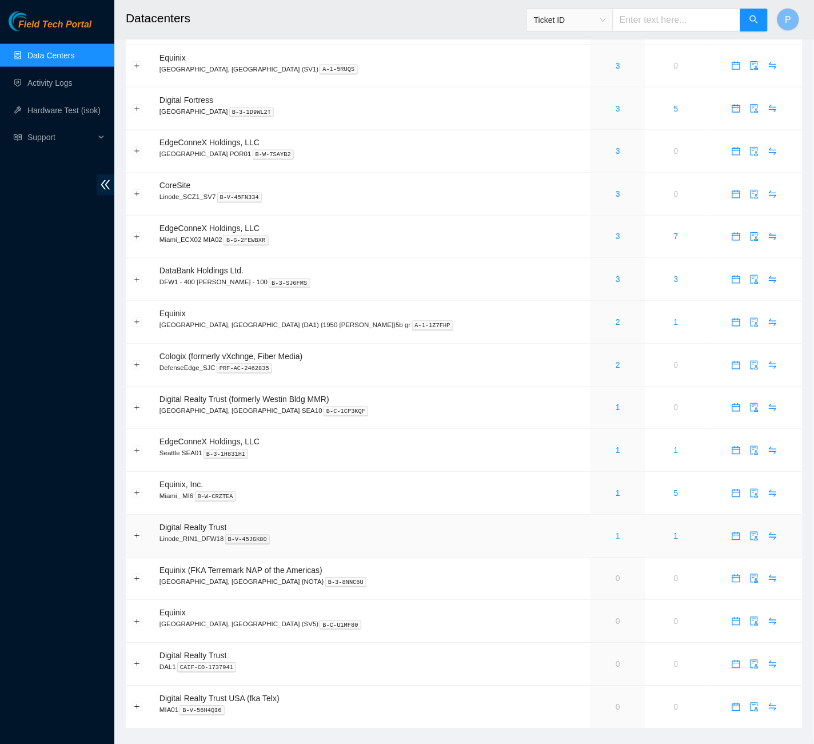
click at [616, 532] on link "1" at bounding box center [618, 536] width 5 height 9
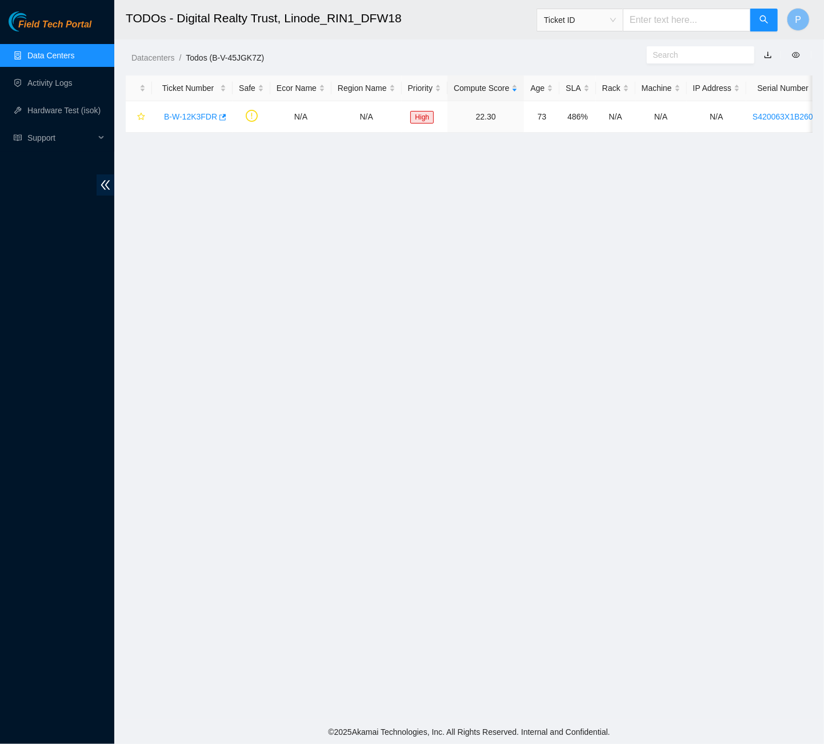
click at [771, 55] on link "button" at bounding box center [768, 54] width 8 height 9
click at [73, 51] on link "Data Centers" at bounding box center [50, 55] width 47 height 9
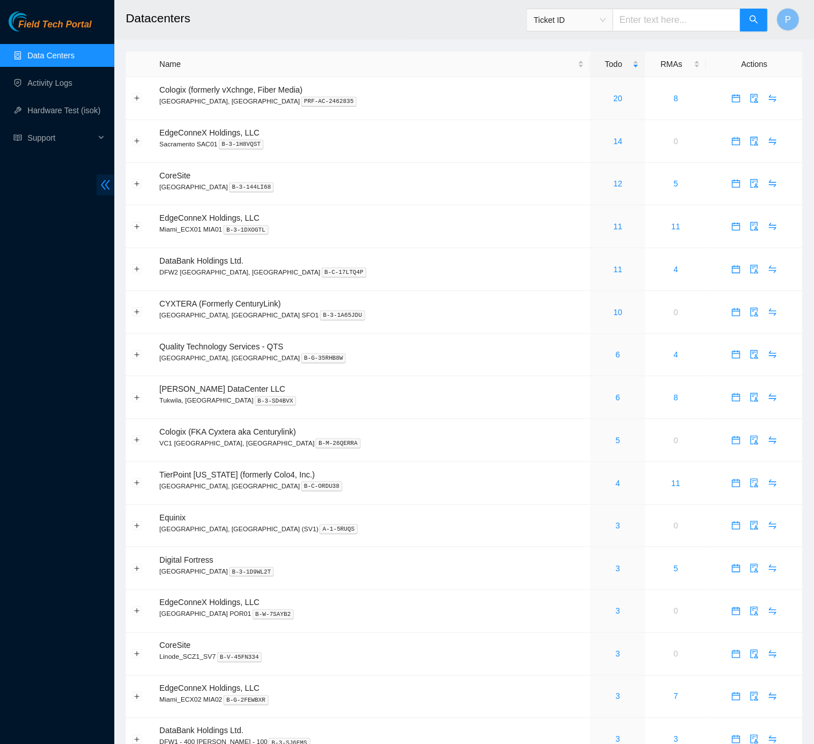
click at [111, 182] on icon "double-left" at bounding box center [105, 185] width 12 height 12
